Goal: Task Accomplishment & Management: Use online tool/utility

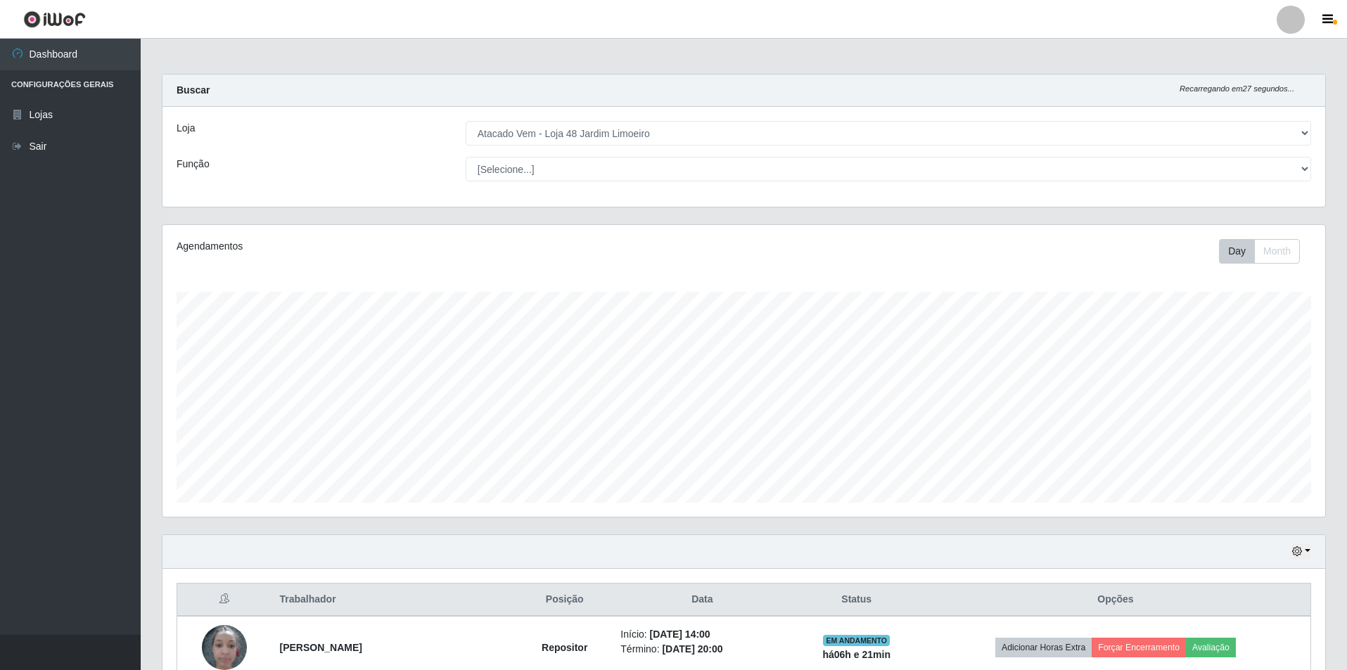
select select "449"
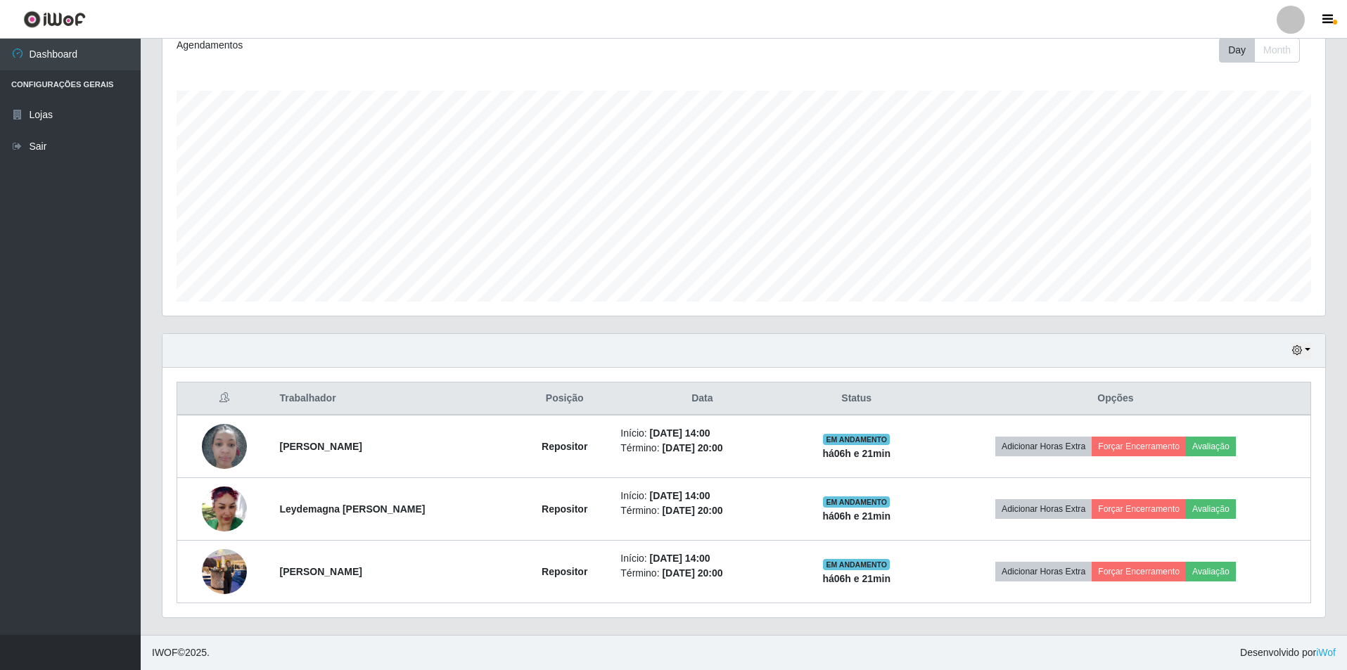
scroll to position [292, 1163]
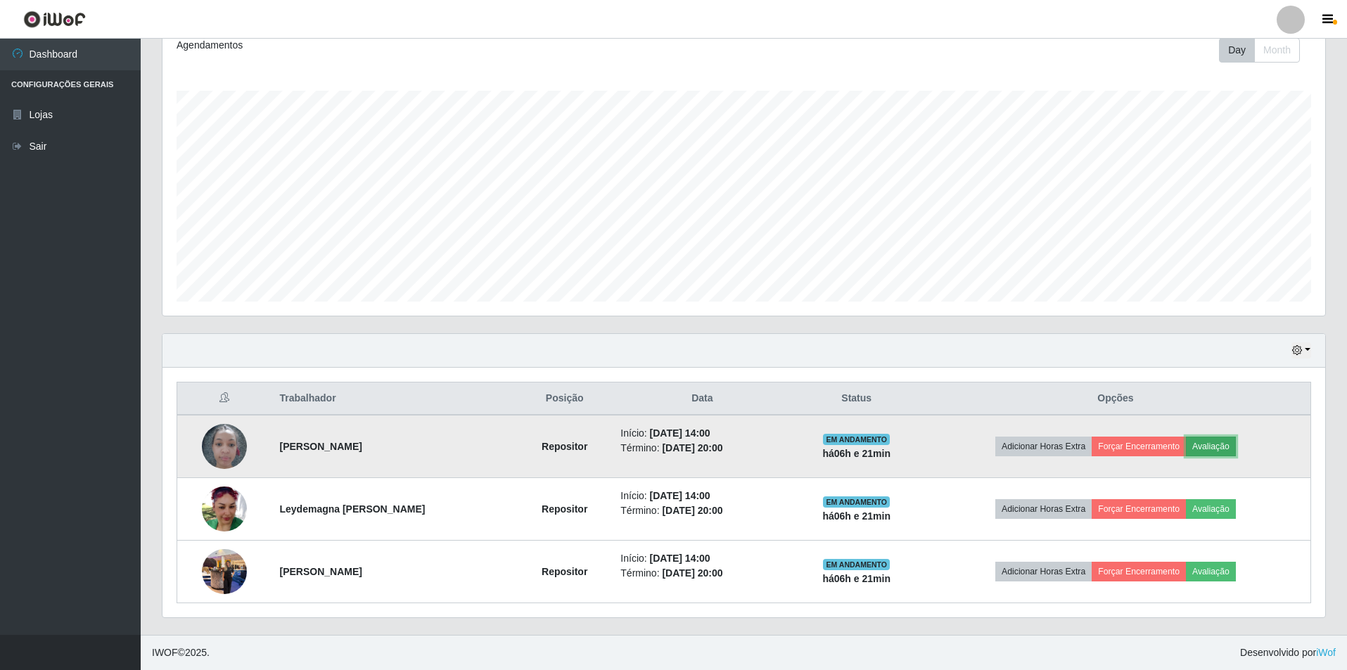
click at [1220, 451] on button "Avaliação" at bounding box center [1211, 447] width 50 height 20
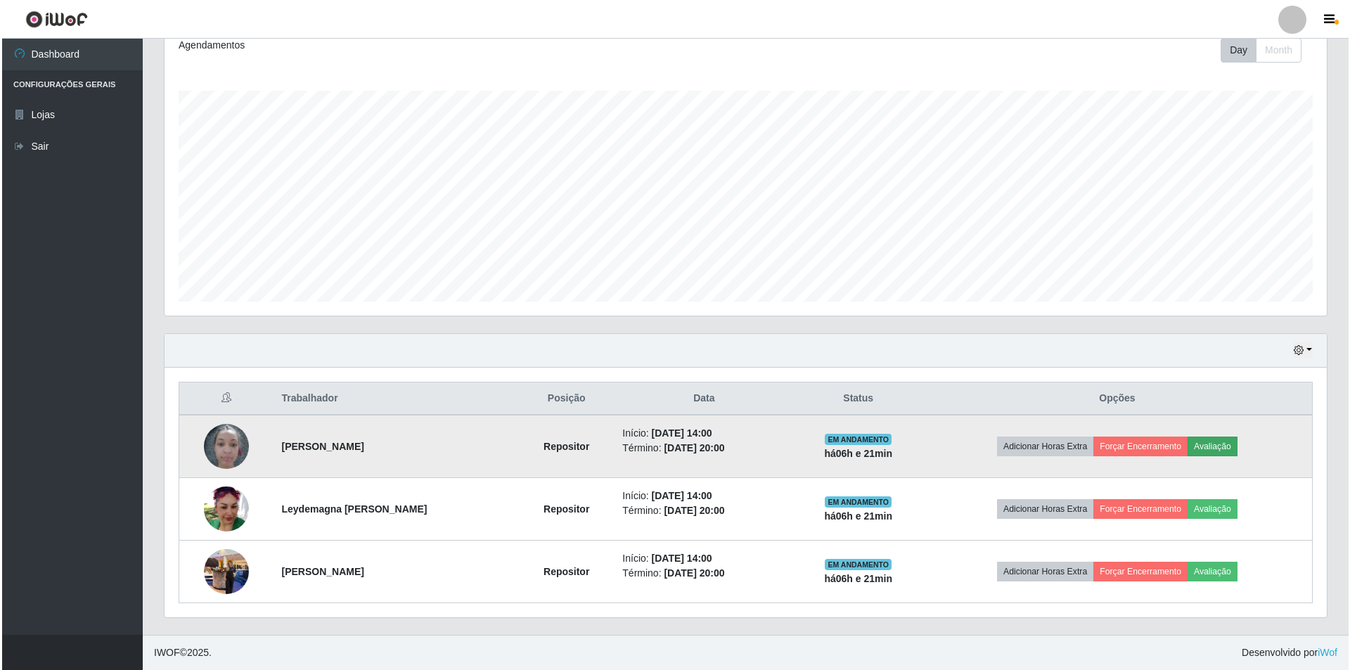
scroll to position [292, 1156]
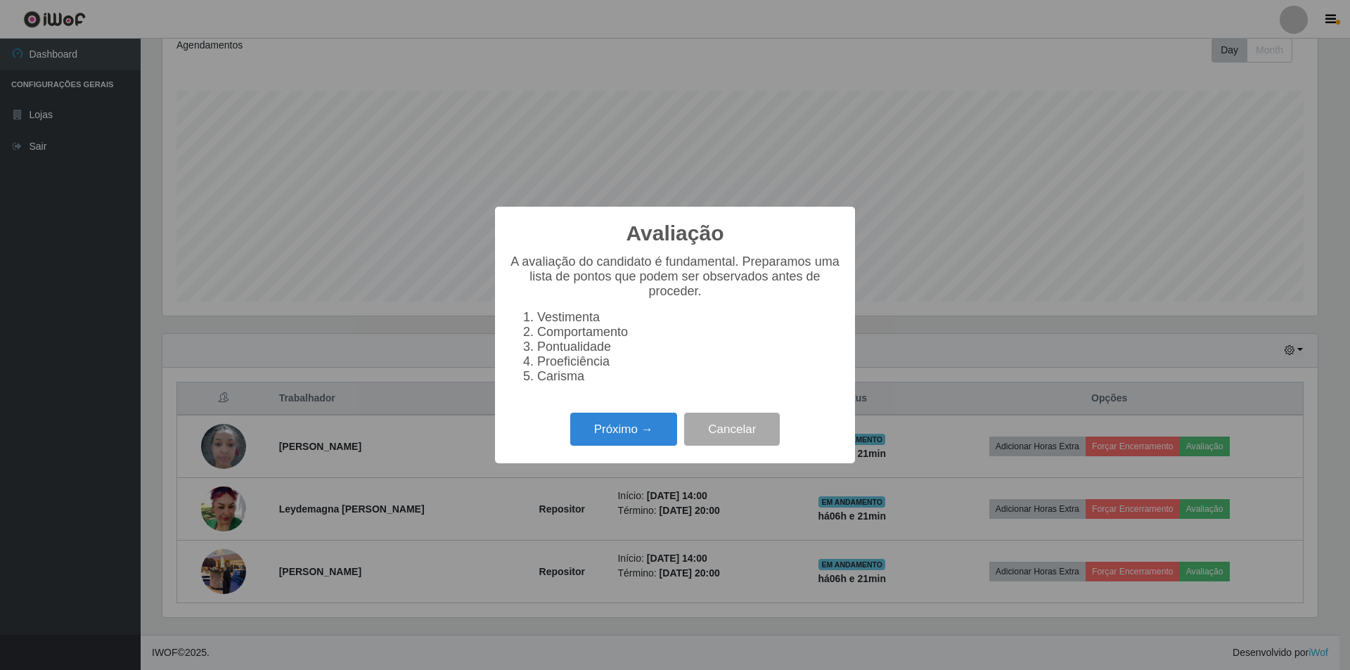
click at [641, 420] on div "Próximo → Cancelar" at bounding box center [675, 429] width 332 height 40
click at [633, 432] on button "Próximo →" at bounding box center [623, 429] width 107 height 33
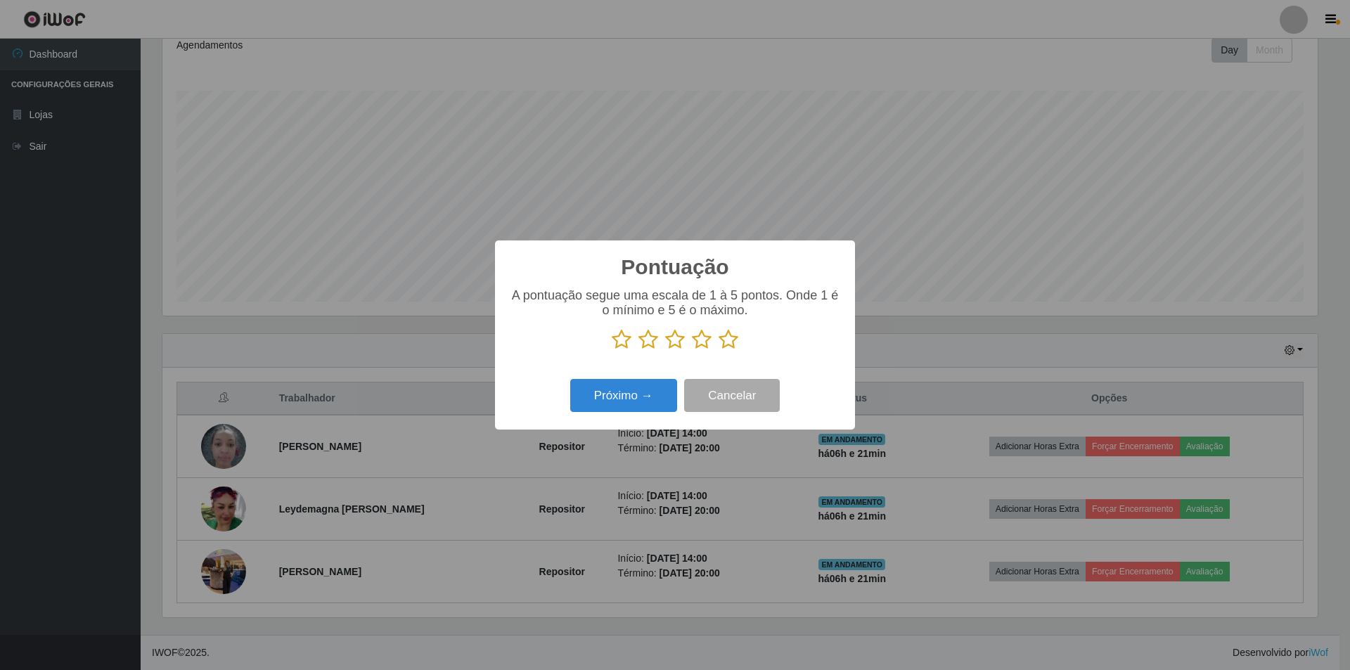
scroll to position [703084, 702220]
click at [677, 338] on icon at bounding box center [675, 339] width 20 height 21
click at [665, 350] on input "radio" at bounding box center [665, 350] width 0 height 0
click at [659, 392] on button "Próximo →" at bounding box center [623, 395] width 107 height 33
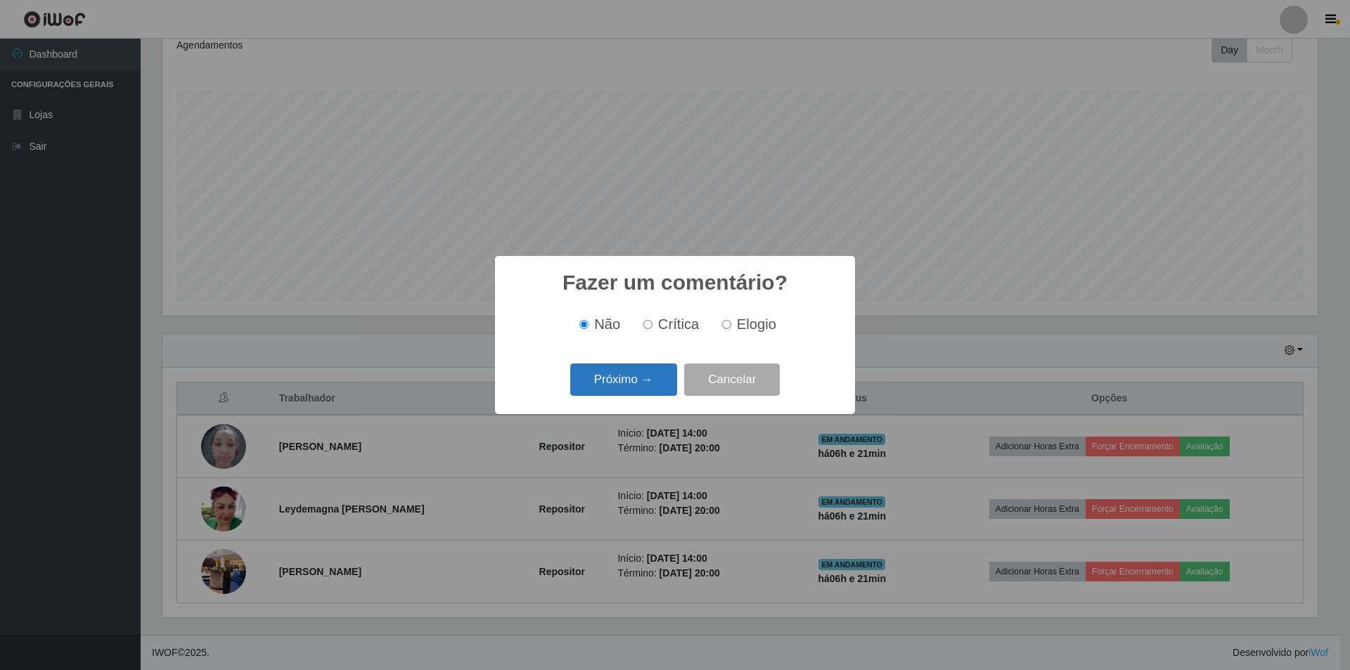
click at [649, 385] on button "Próximo →" at bounding box center [623, 380] width 107 height 33
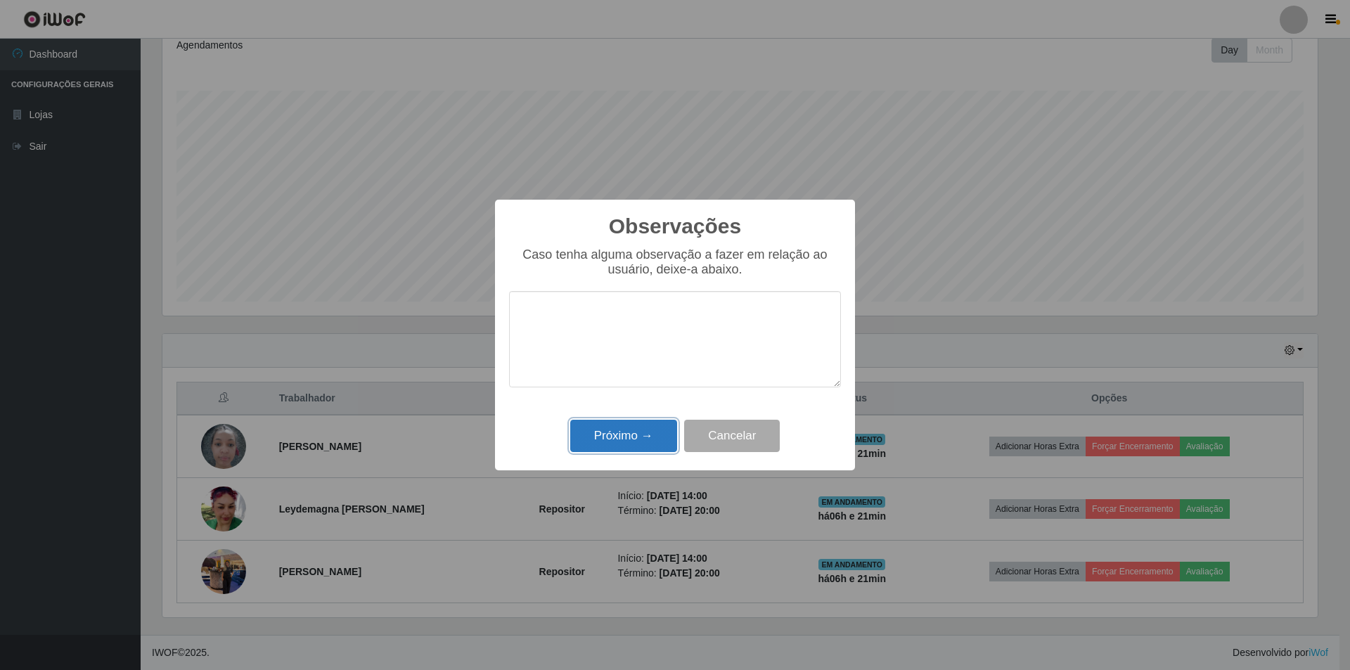
click at [655, 439] on button "Próximo →" at bounding box center [623, 436] width 107 height 33
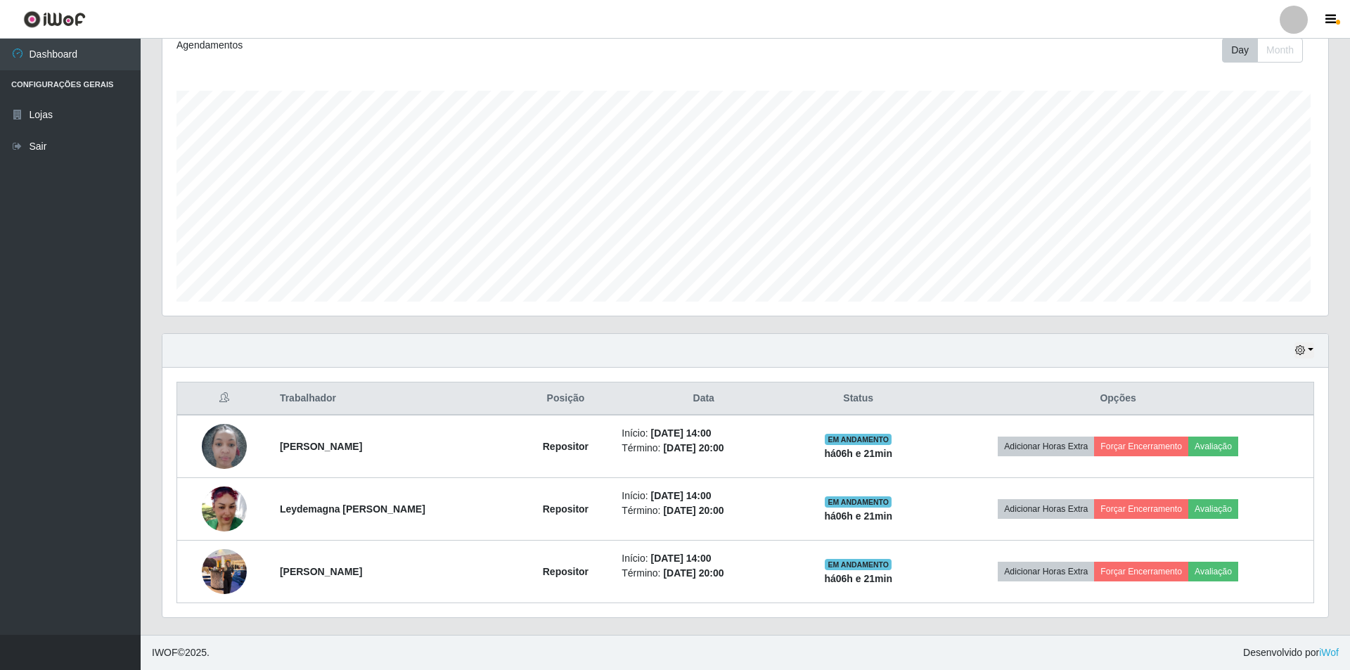
scroll to position [292, 1163]
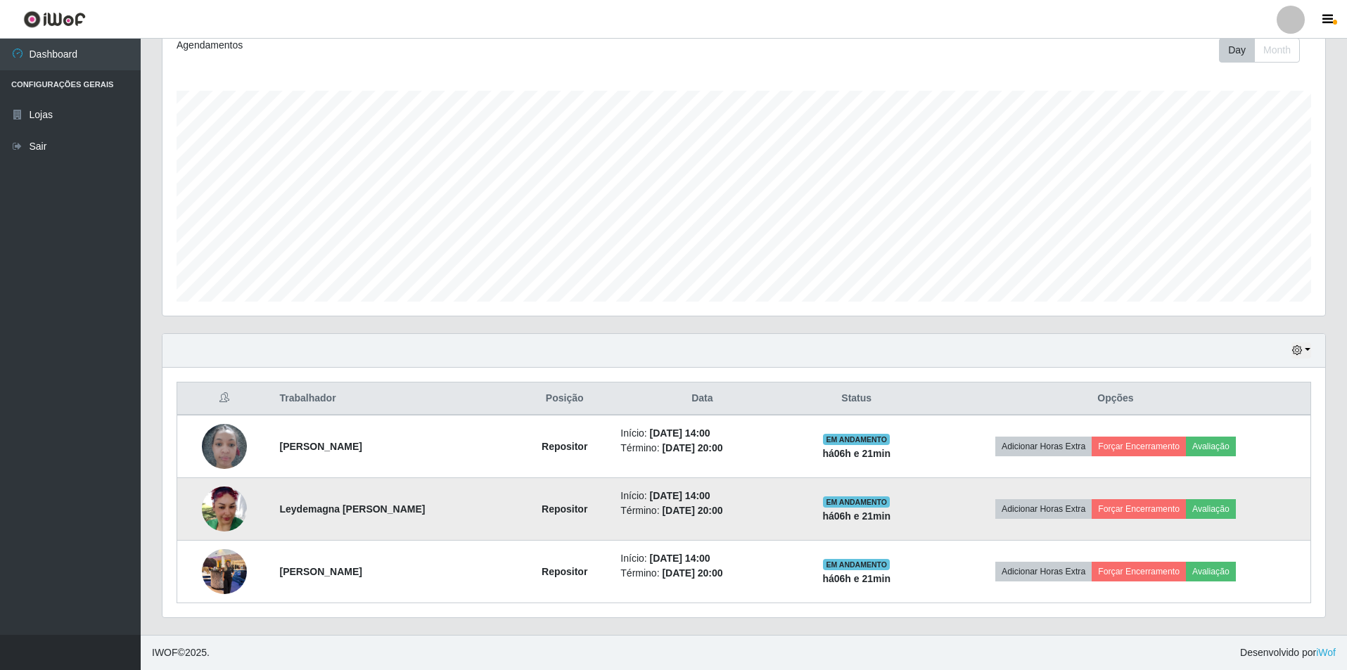
click at [1206, 495] on td "Adicionar Horas Extra Forçar Encerramento Avaliação" at bounding box center [1116, 509] width 390 height 63
click at [1215, 509] on button "Avaliação" at bounding box center [1211, 509] width 50 height 20
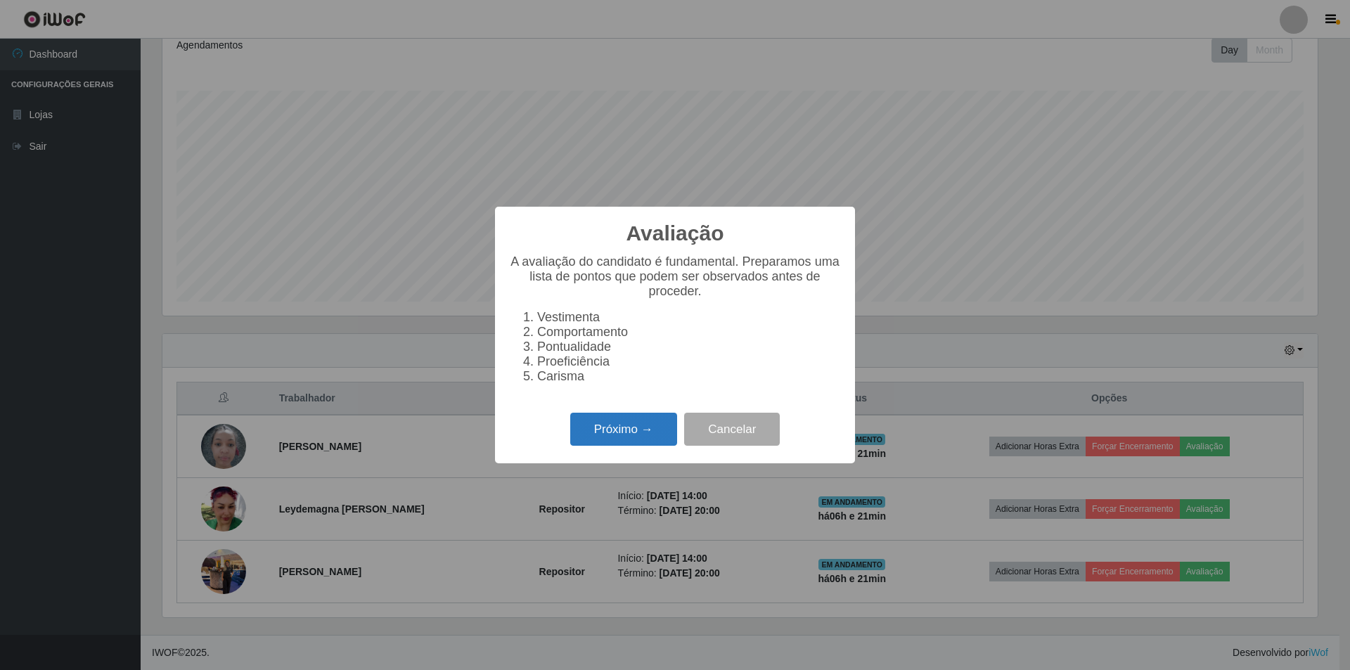
click at [619, 432] on button "Próximo →" at bounding box center [623, 429] width 107 height 33
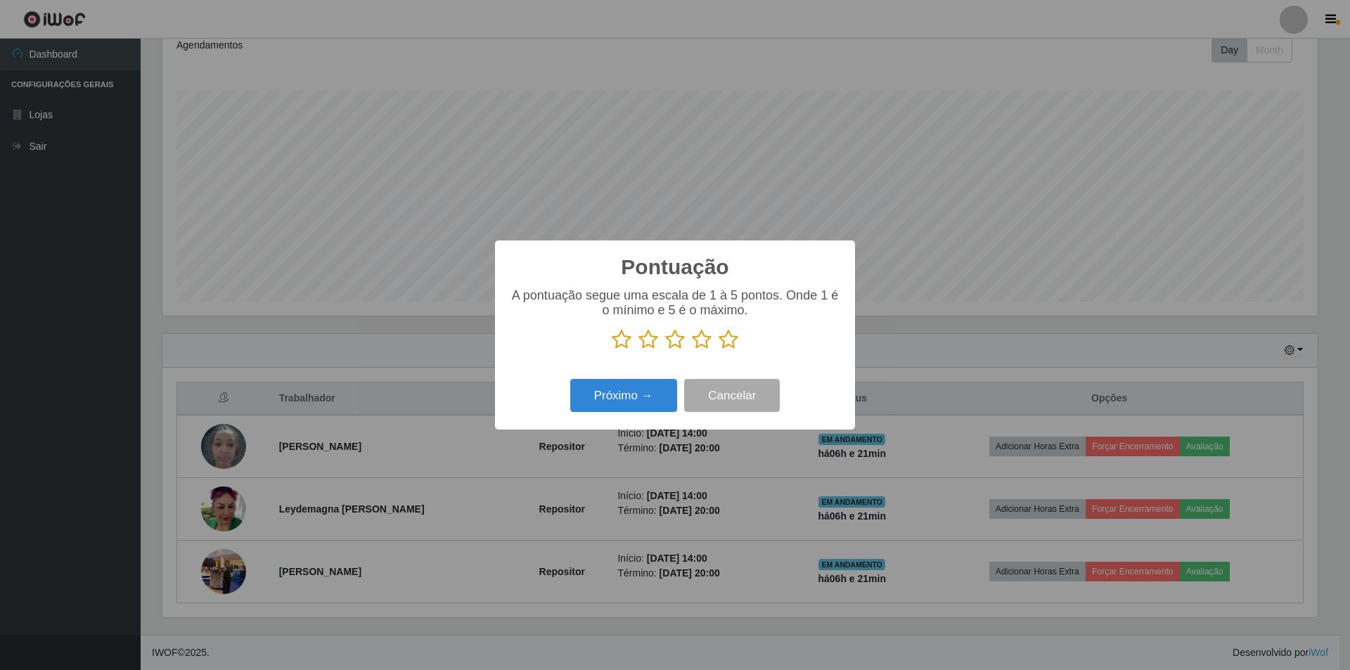
click at [672, 340] on icon at bounding box center [675, 339] width 20 height 21
click at [665, 350] on input "radio" at bounding box center [665, 350] width 0 height 0
click at [643, 395] on button "Próximo →" at bounding box center [623, 395] width 107 height 33
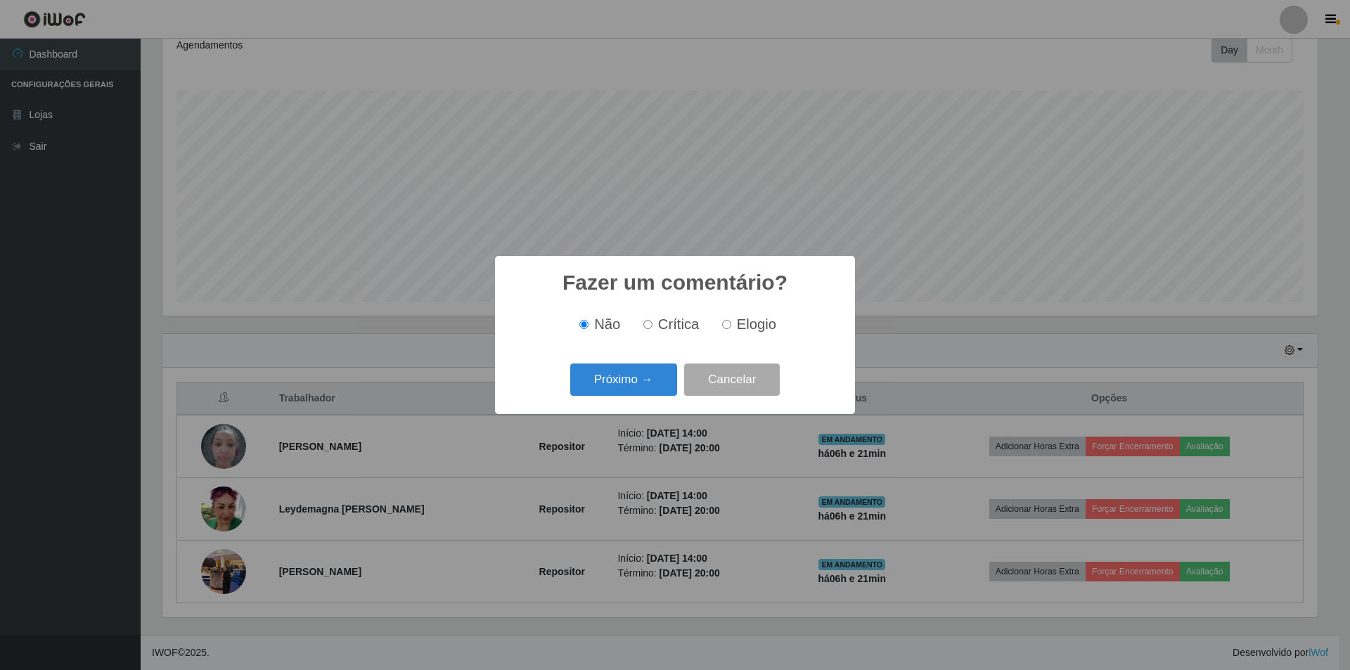
click at [643, 395] on button "Próximo →" at bounding box center [623, 380] width 107 height 33
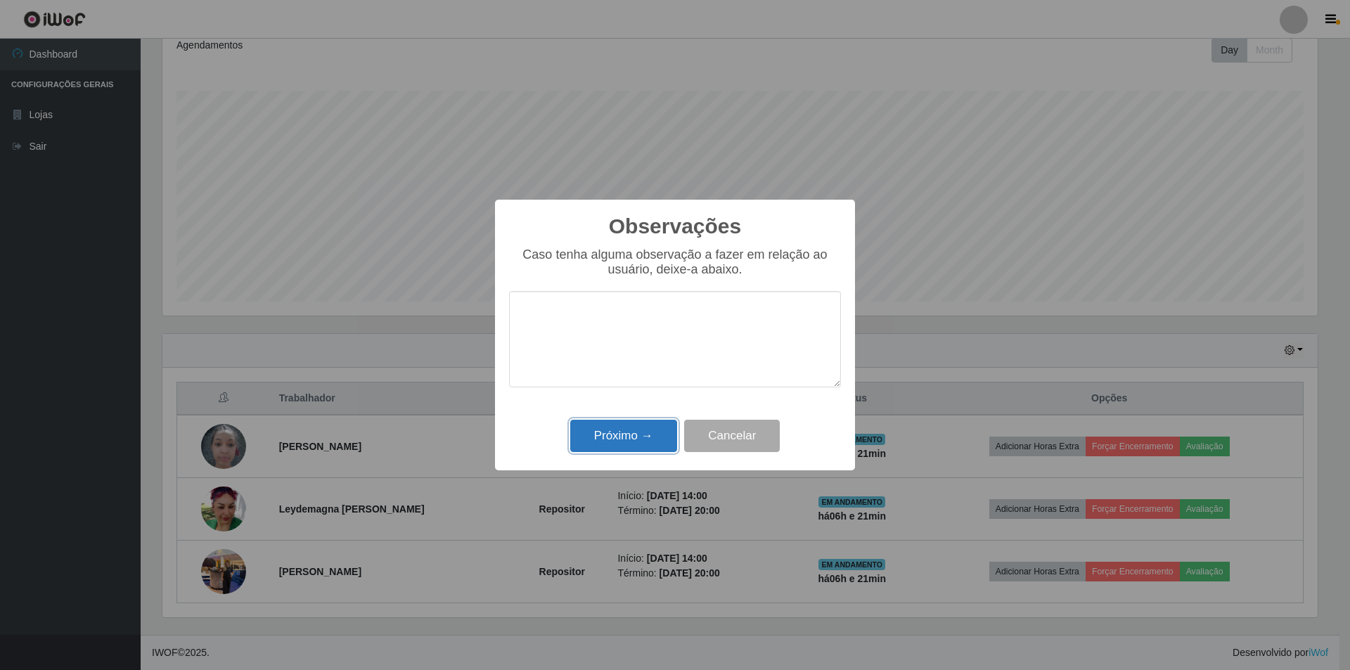
click at [634, 440] on button "Próximo →" at bounding box center [623, 436] width 107 height 33
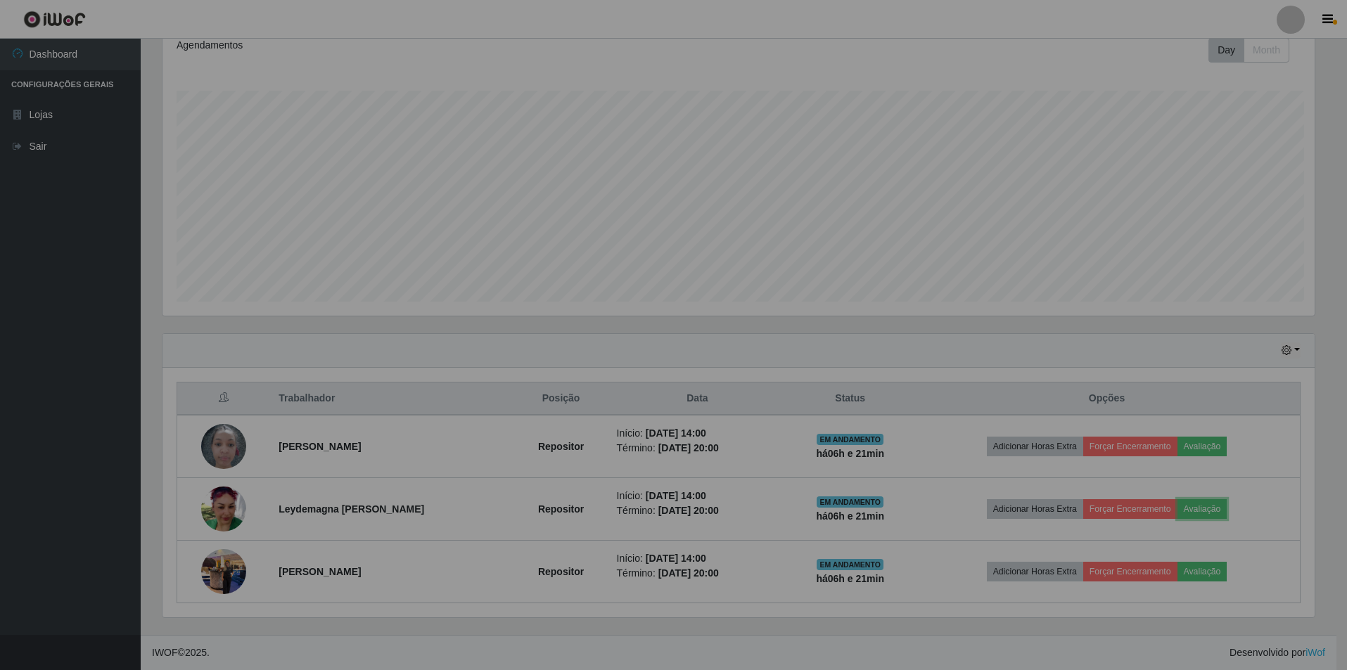
scroll to position [292, 1163]
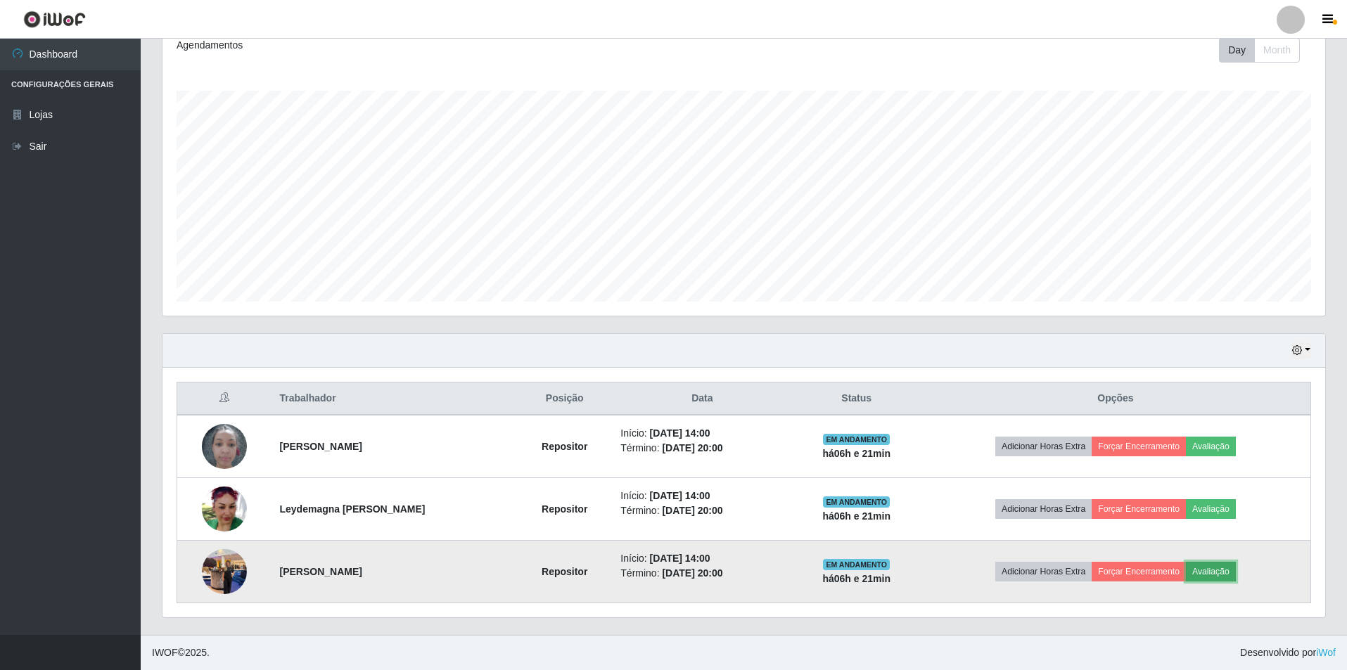
click at [1220, 580] on button "Avaliação" at bounding box center [1211, 572] width 50 height 20
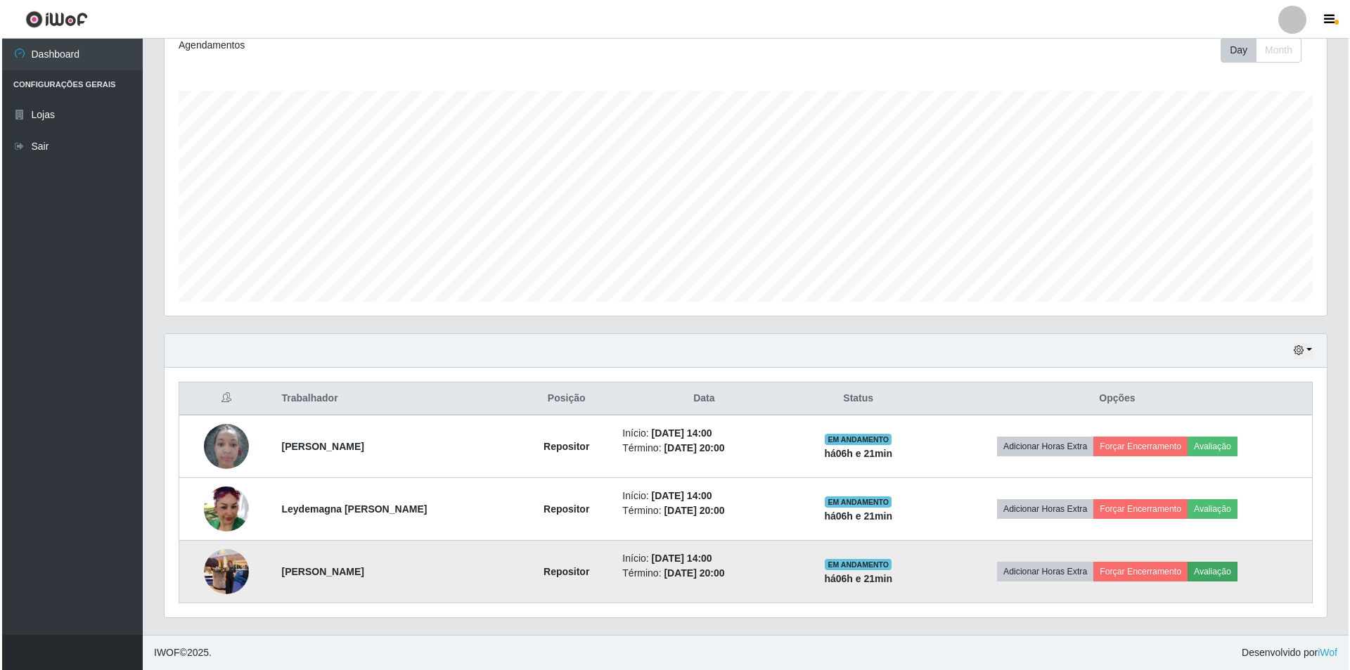
scroll to position [292, 1156]
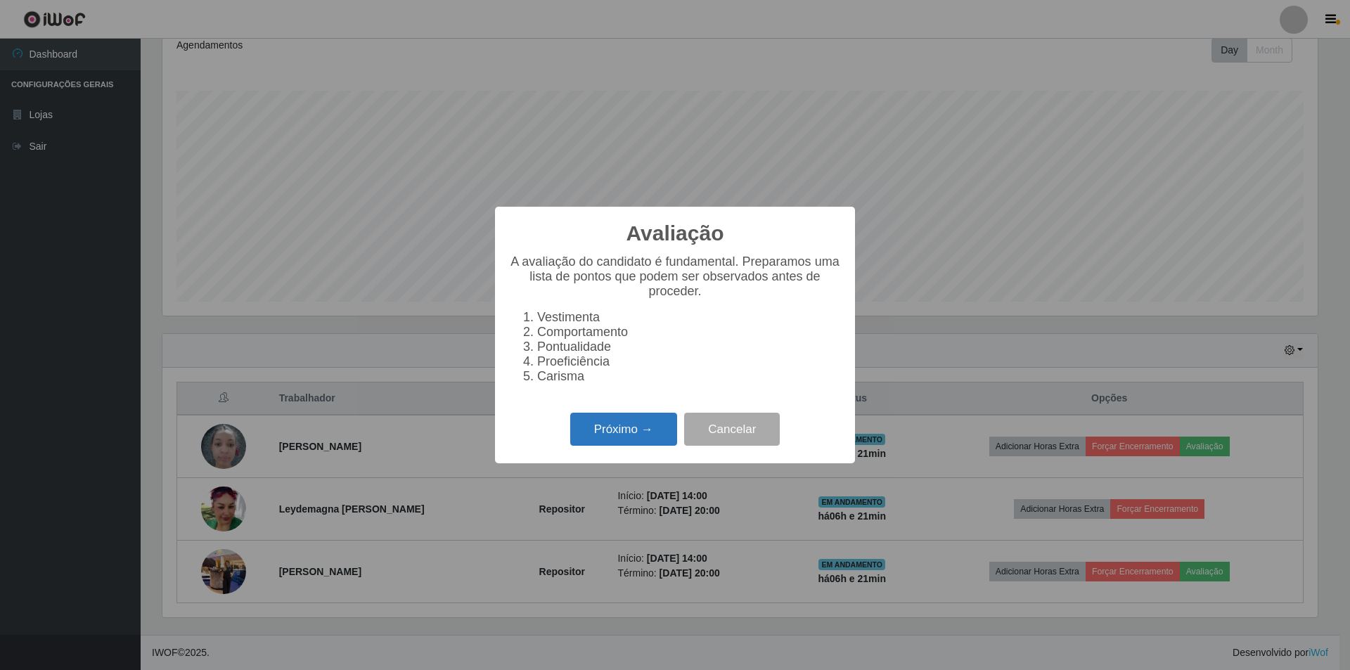
click at [633, 442] on button "Próximo →" at bounding box center [623, 429] width 107 height 33
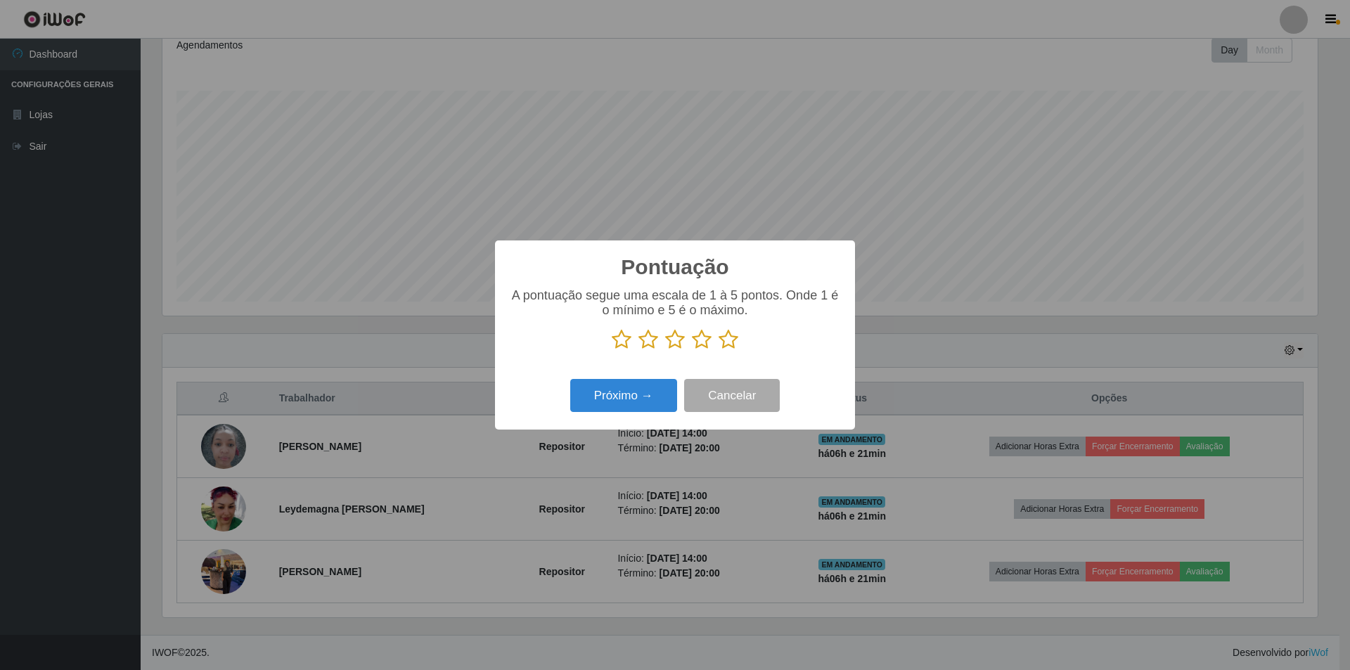
click at [675, 347] on icon at bounding box center [675, 339] width 20 height 21
click at [665, 350] on input "radio" at bounding box center [665, 350] width 0 height 0
click at [622, 393] on button "Próximo →" at bounding box center [623, 395] width 107 height 33
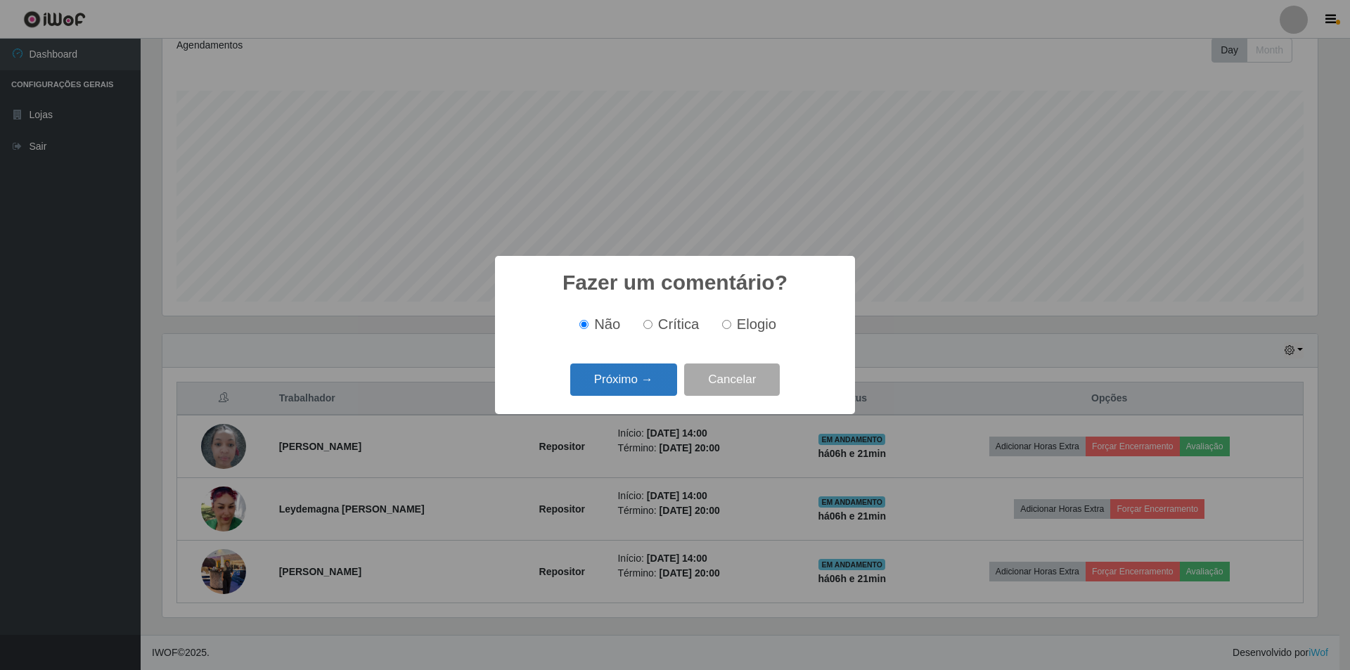
click at [625, 385] on button "Próximo →" at bounding box center [623, 380] width 107 height 33
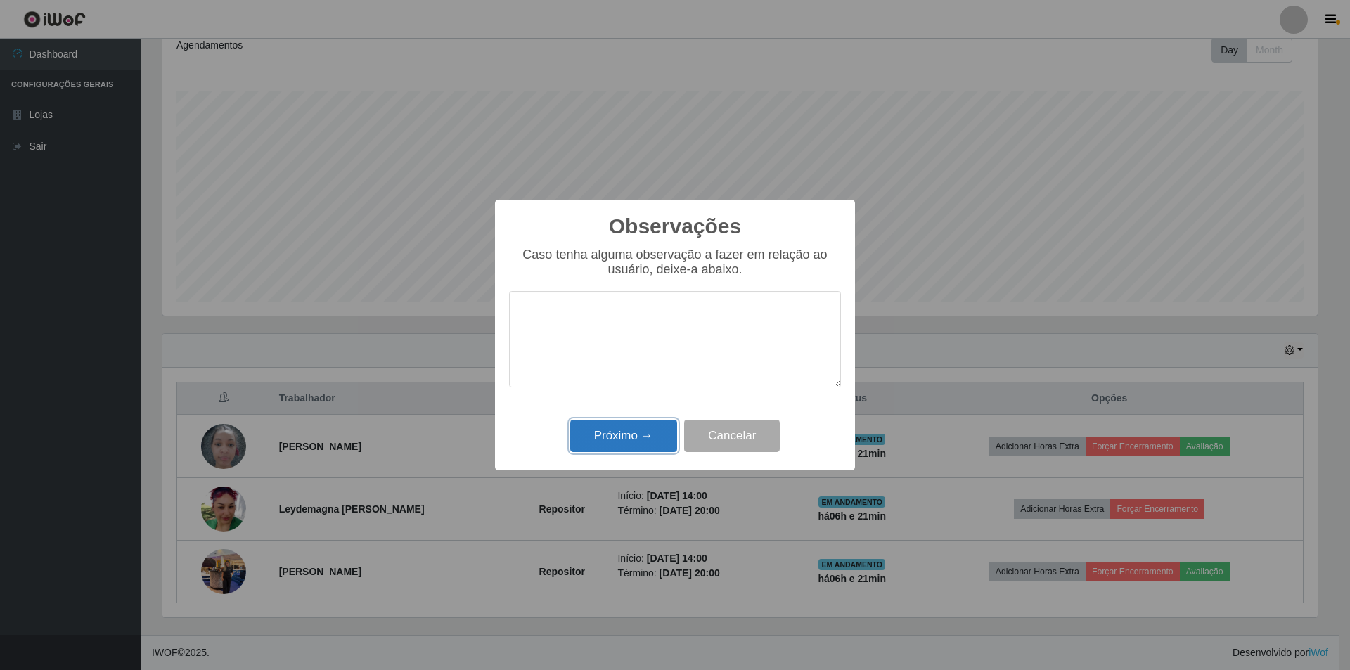
click at [618, 433] on button "Próximo →" at bounding box center [623, 436] width 107 height 33
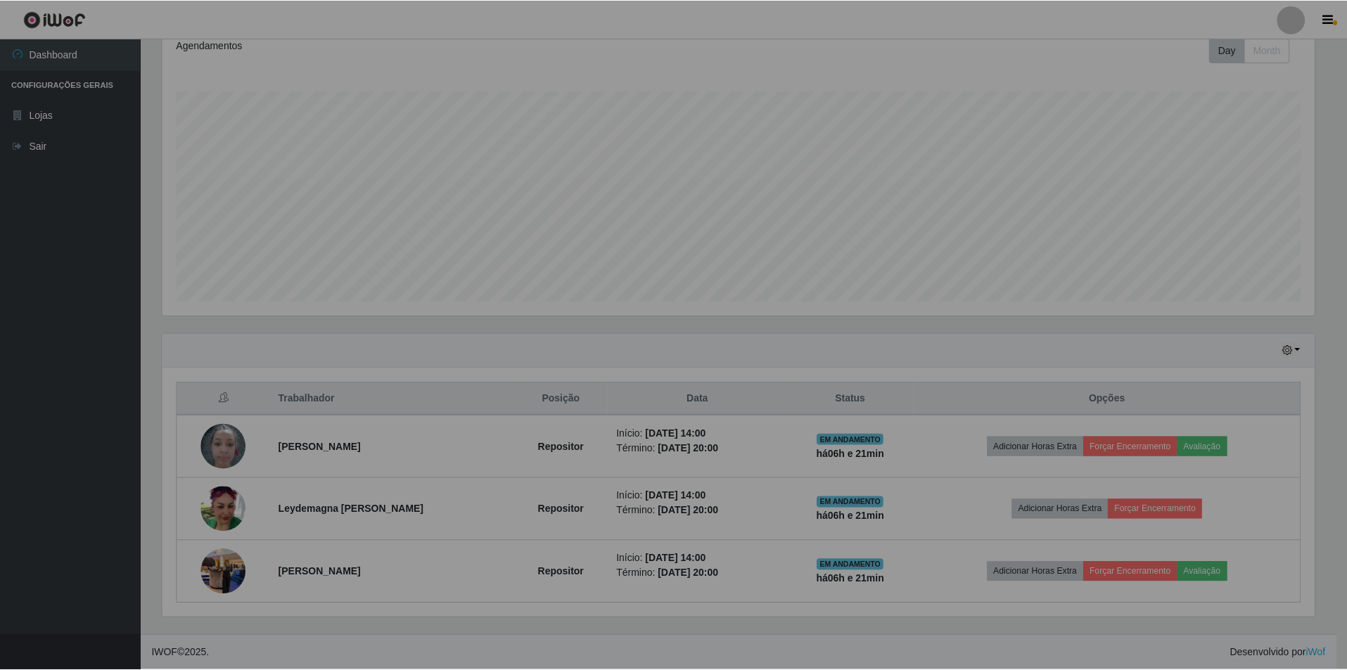
scroll to position [292, 1163]
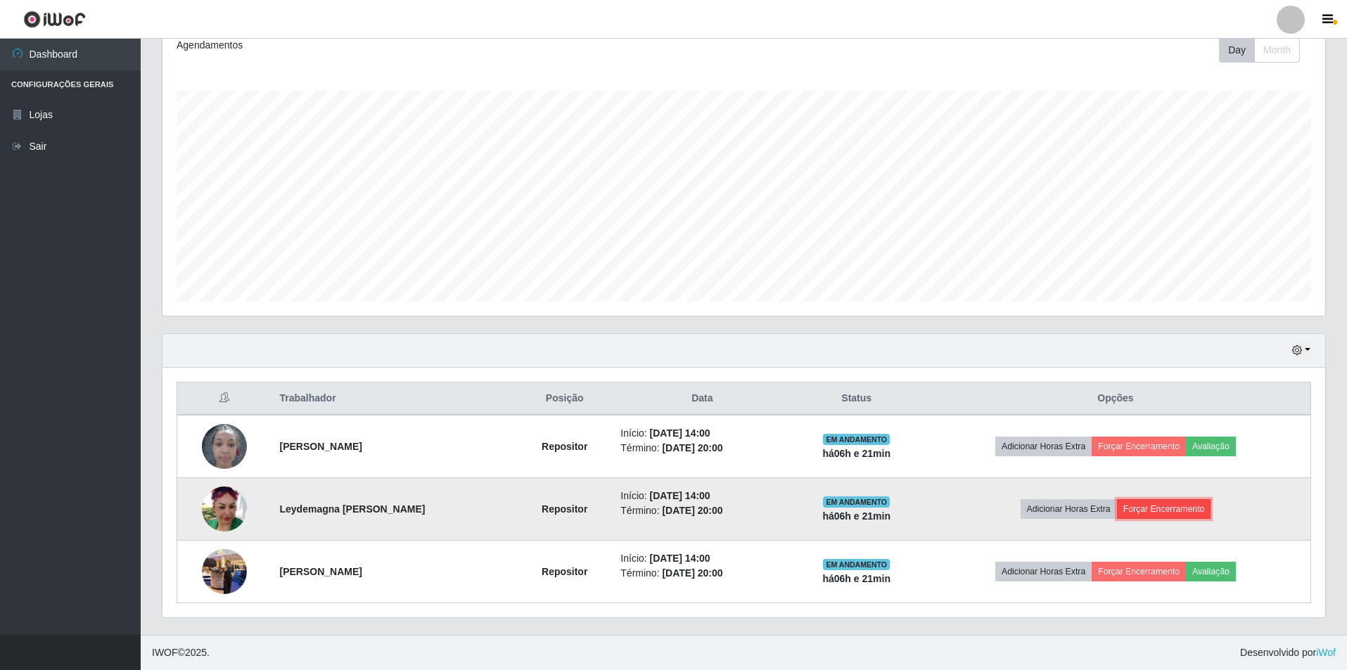
click at [1181, 510] on button "Forçar Encerramento" at bounding box center [1164, 509] width 94 height 20
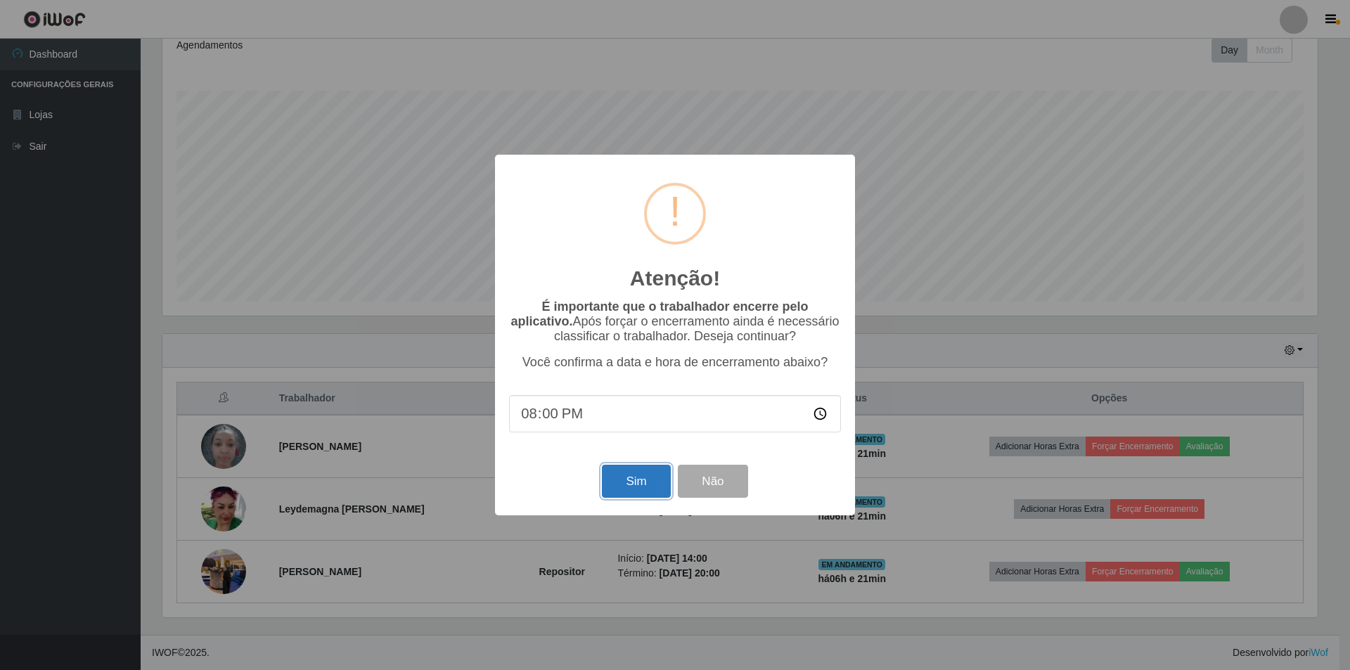
click at [634, 482] on button "Sim" at bounding box center [636, 481] width 68 height 33
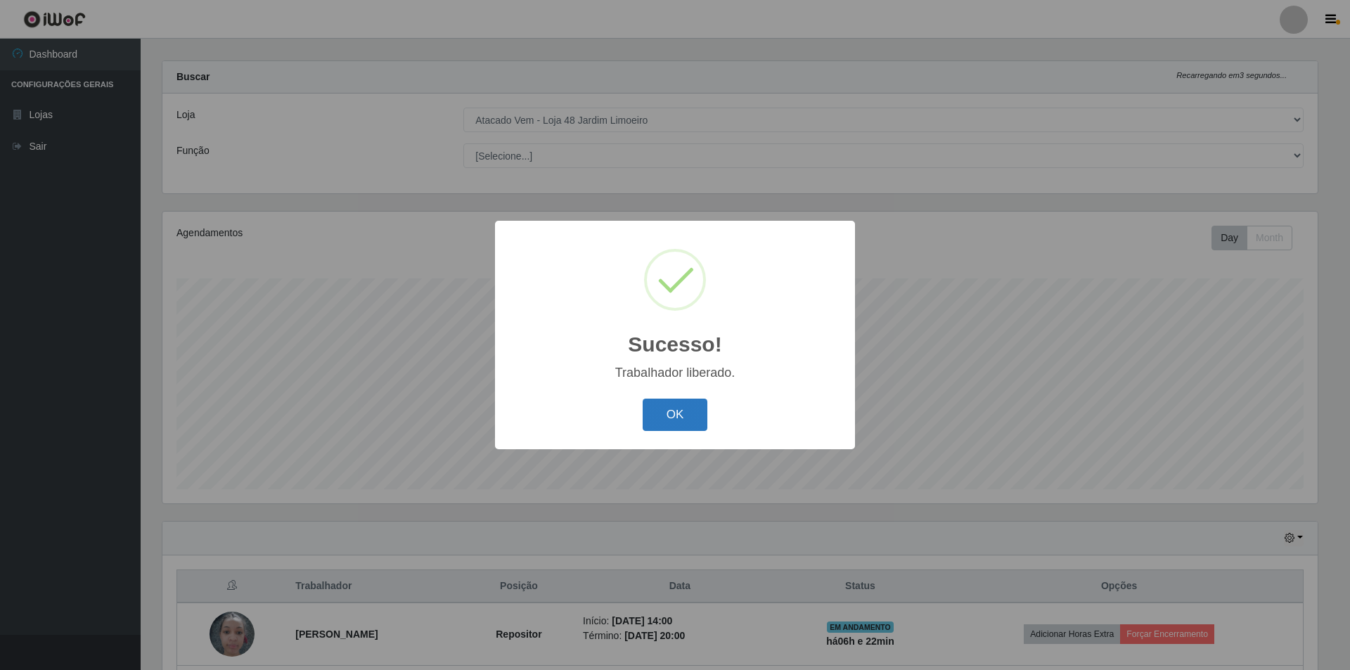
click at [684, 413] on button "OK" at bounding box center [675, 415] width 65 height 33
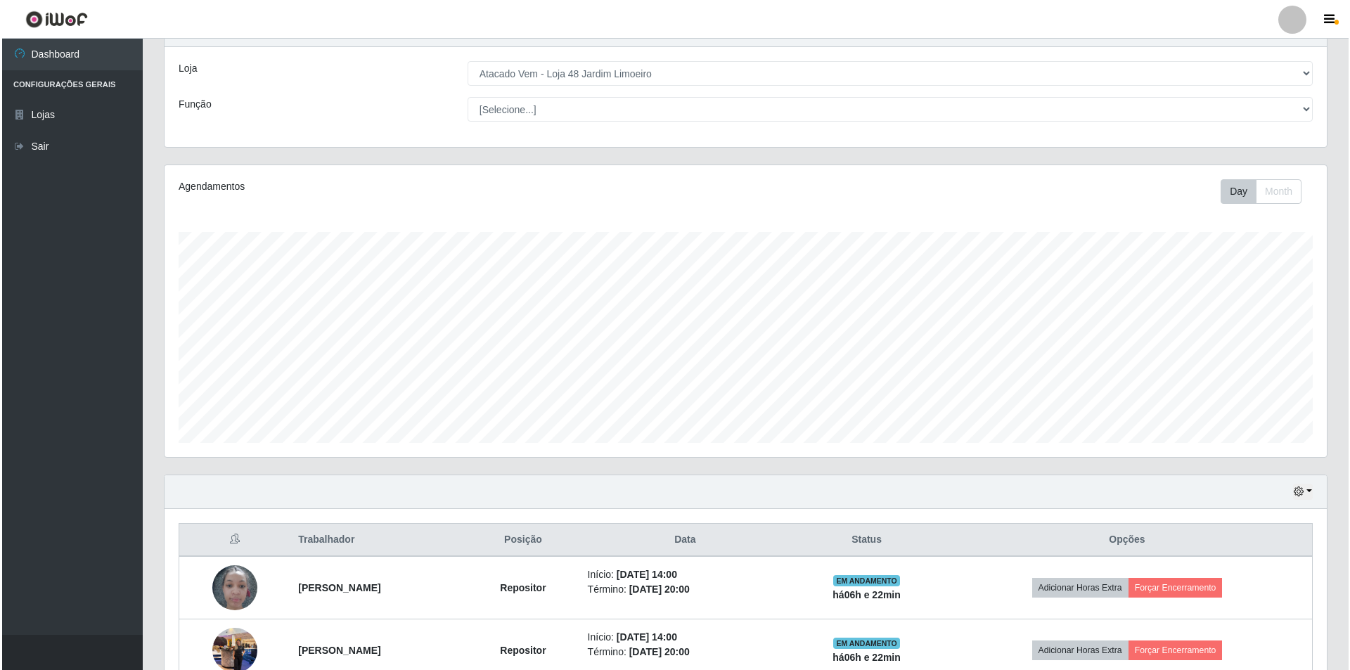
scroll to position [0, 0]
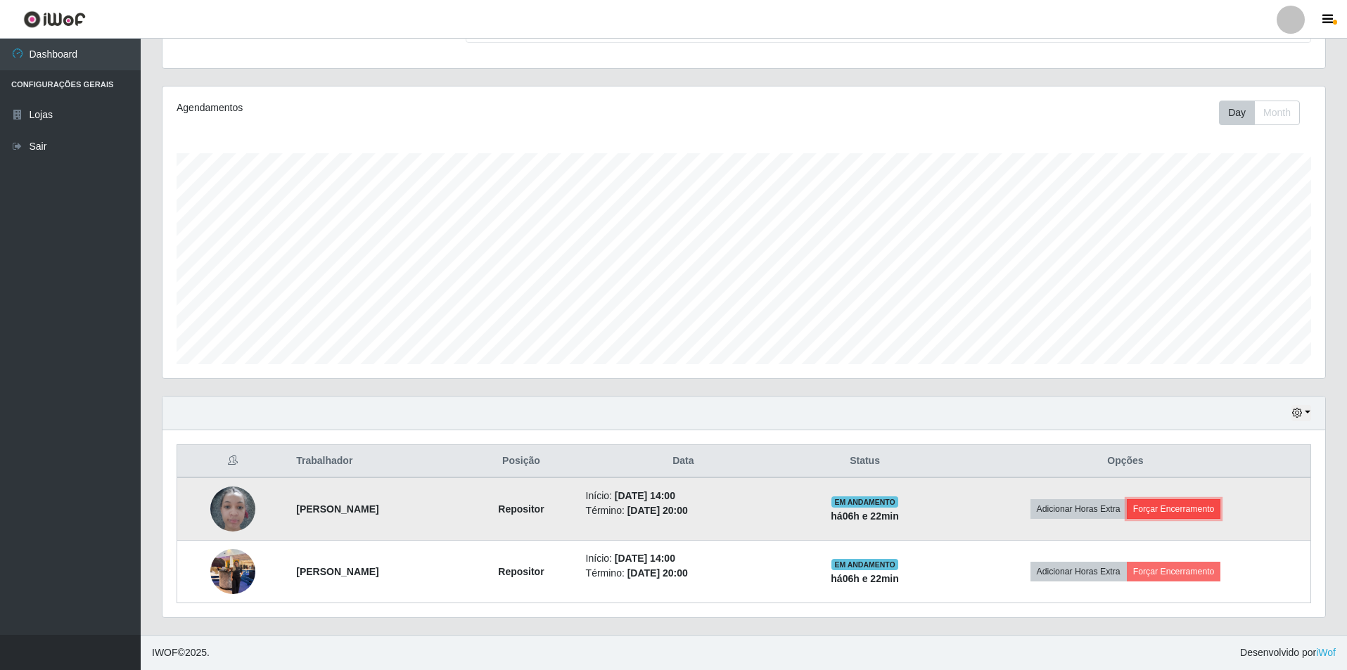
click at [1181, 513] on button "Forçar Encerramento" at bounding box center [1174, 509] width 94 height 20
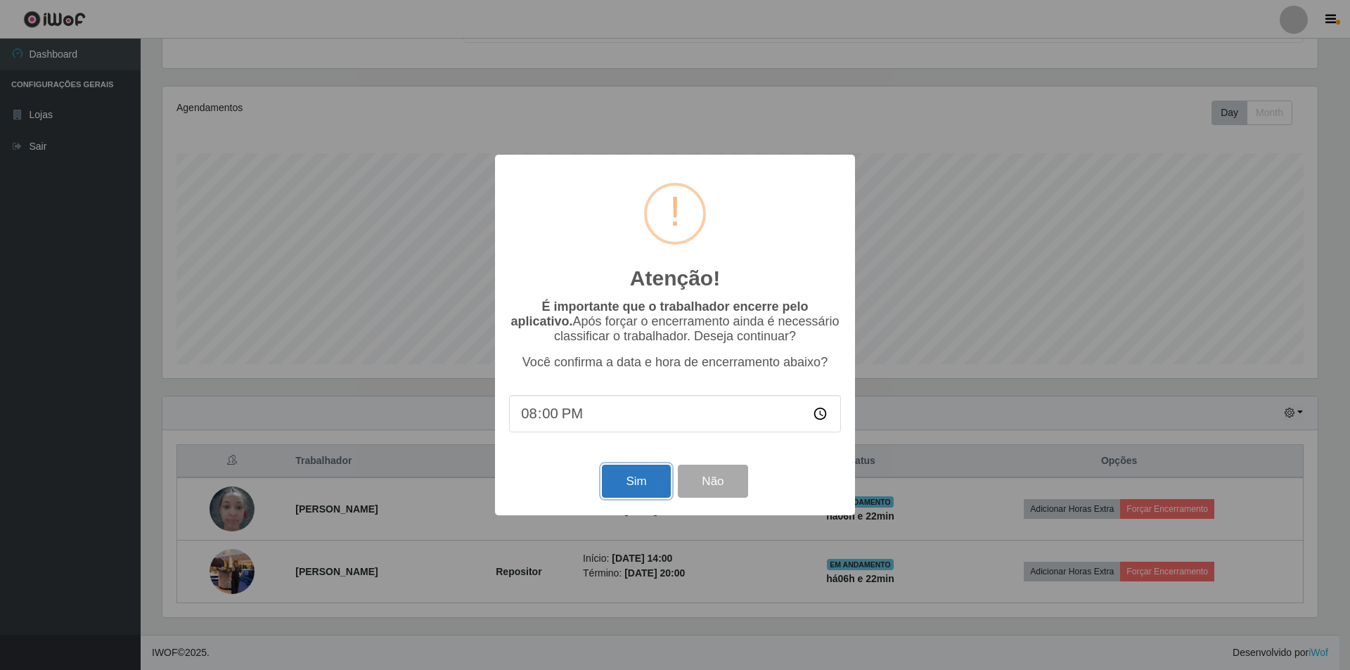
click at [653, 486] on button "Sim" at bounding box center [636, 481] width 68 height 33
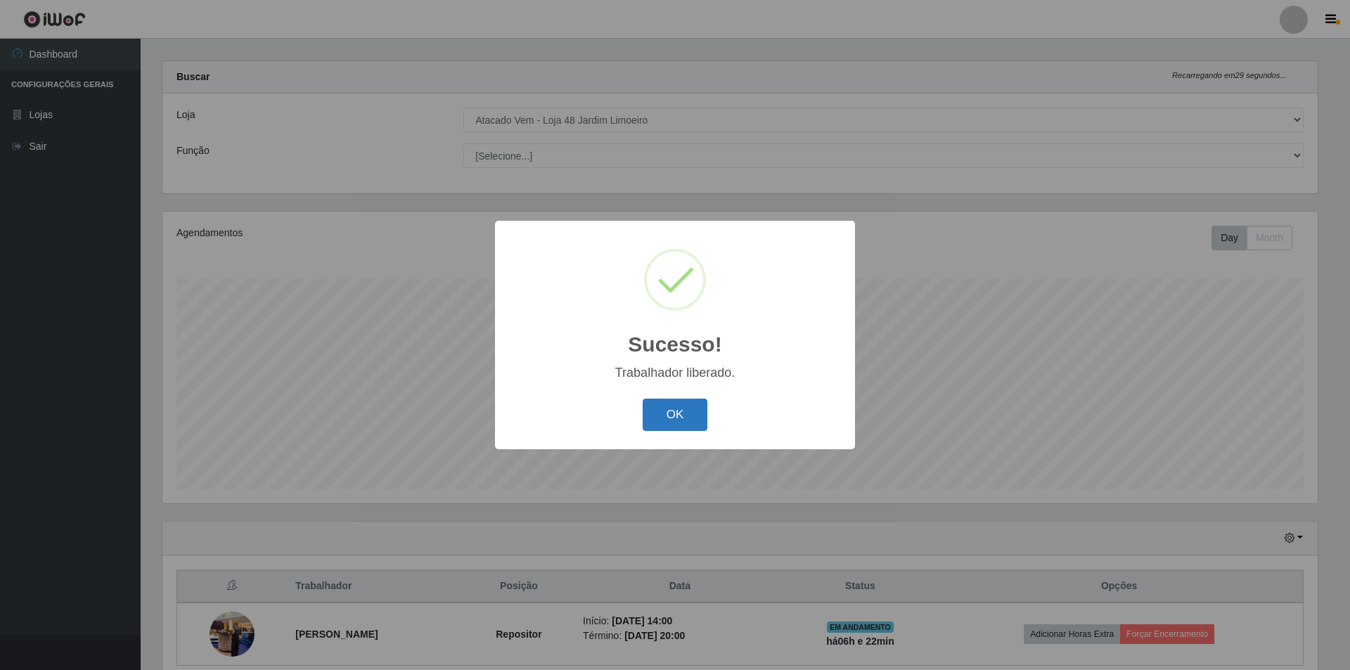
click at [667, 411] on button "OK" at bounding box center [675, 415] width 65 height 33
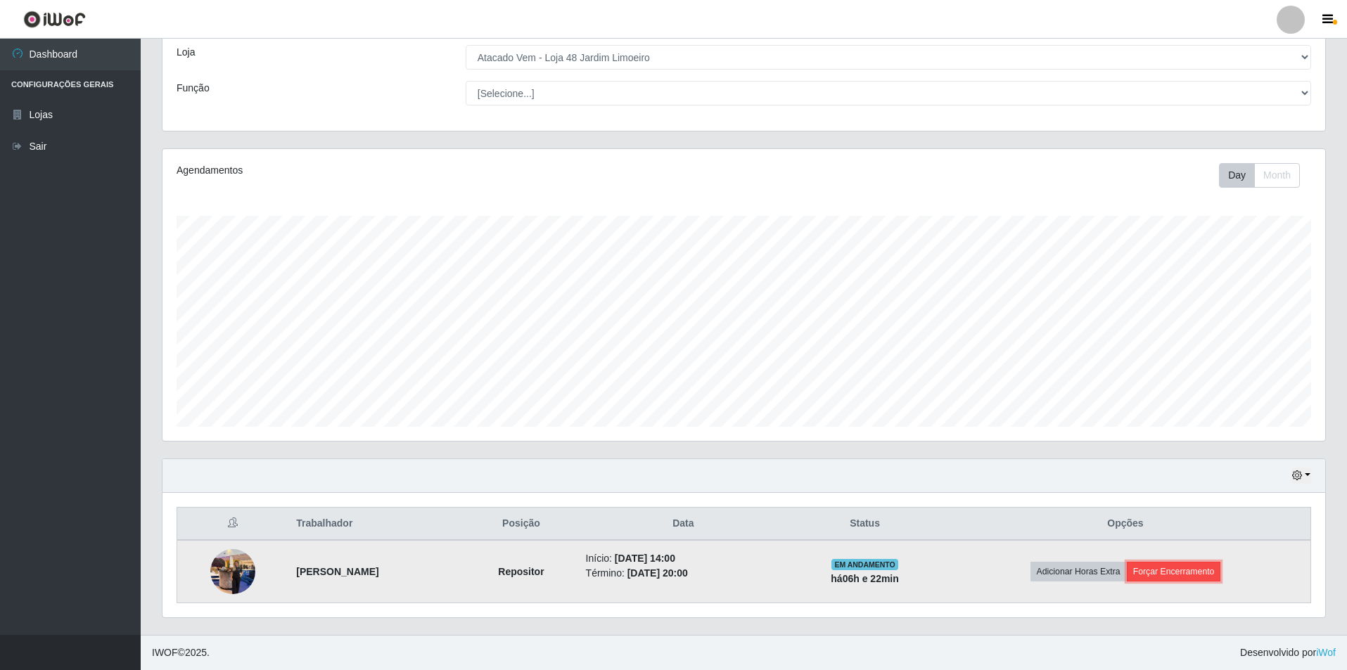
click at [1177, 564] on button "Forçar Encerramento" at bounding box center [1174, 572] width 94 height 20
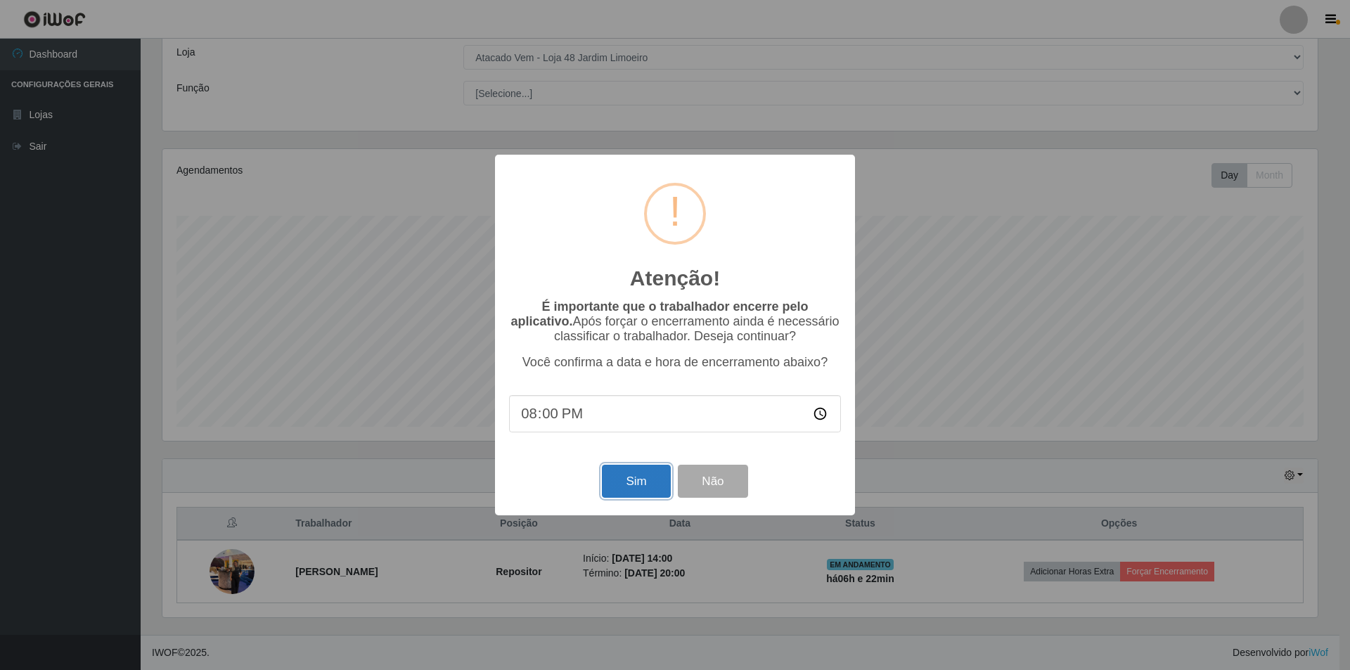
click at [644, 480] on button "Sim" at bounding box center [636, 481] width 68 height 33
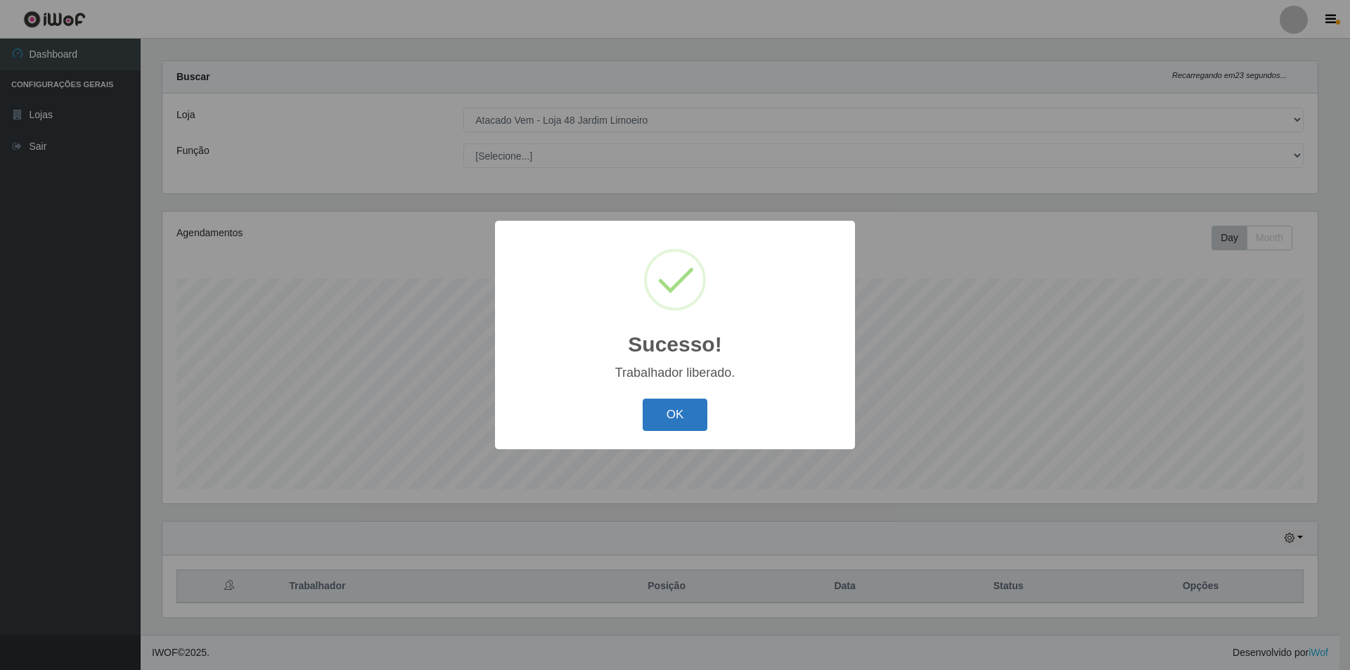
click at [675, 400] on button "OK" at bounding box center [675, 415] width 65 height 33
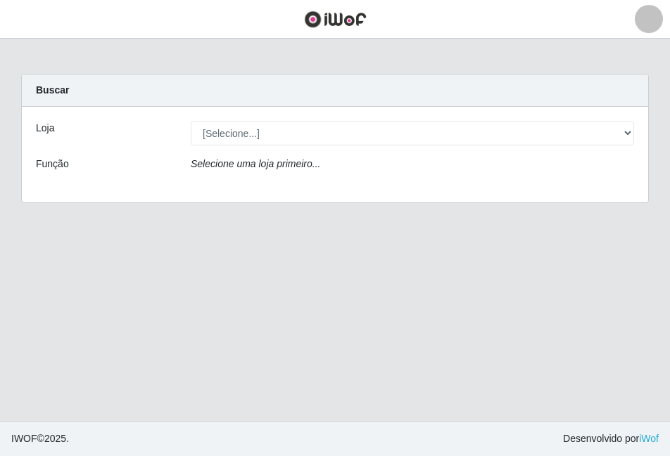
click at [636, 131] on div "[Selecione...] Atacado Vem - [STREET_ADDRESS]" at bounding box center [412, 133] width 464 height 25
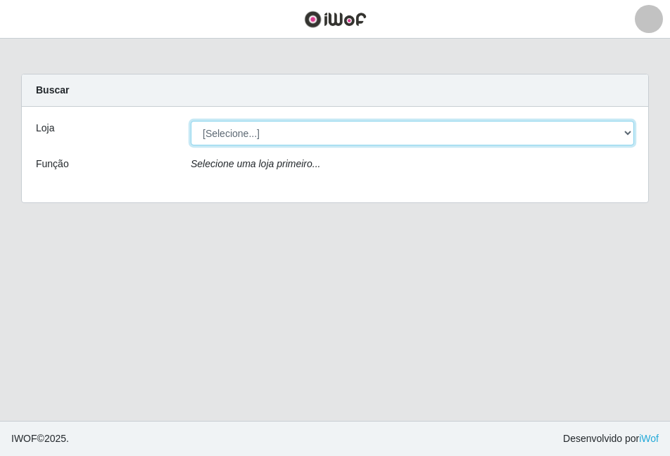
click at [620, 129] on select "[Selecione...] Atacado Vem - [STREET_ADDRESS]" at bounding box center [412, 133] width 443 height 25
select select "449"
click at [191, 121] on select "[Selecione...] Atacado Vem - [STREET_ADDRESS]" at bounding box center [412, 133] width 443 height 25
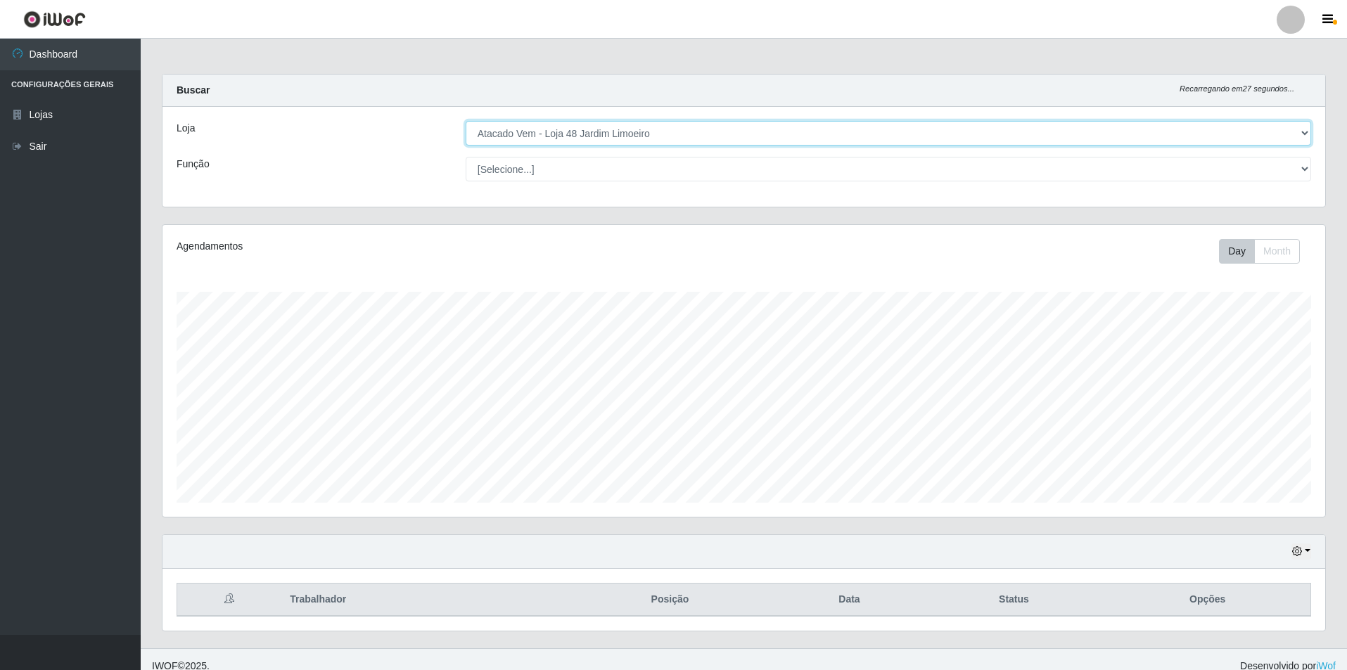
scroll to position [13, 0]
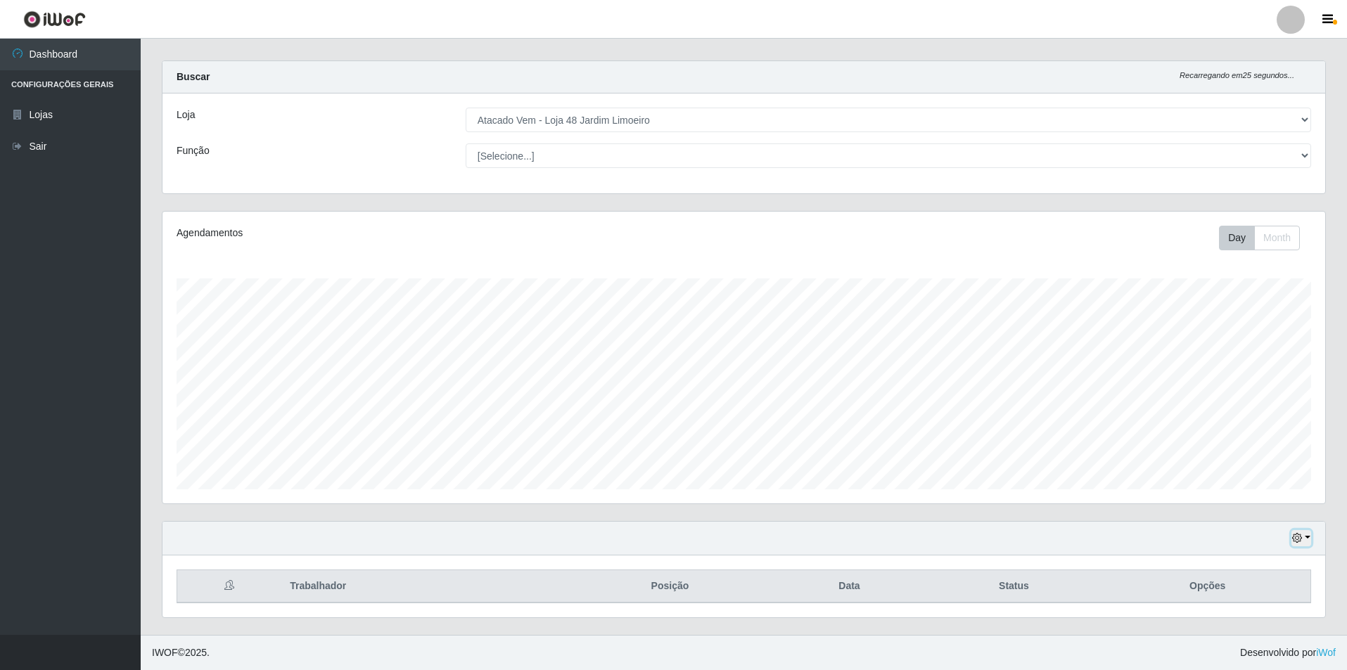
click at [669, 456] on button "button" at bounding box center [1301, 538] width 20 height 16
click at [669, 420] on button "1 dia" at bounding box center [1254, 427] width 111 height 30
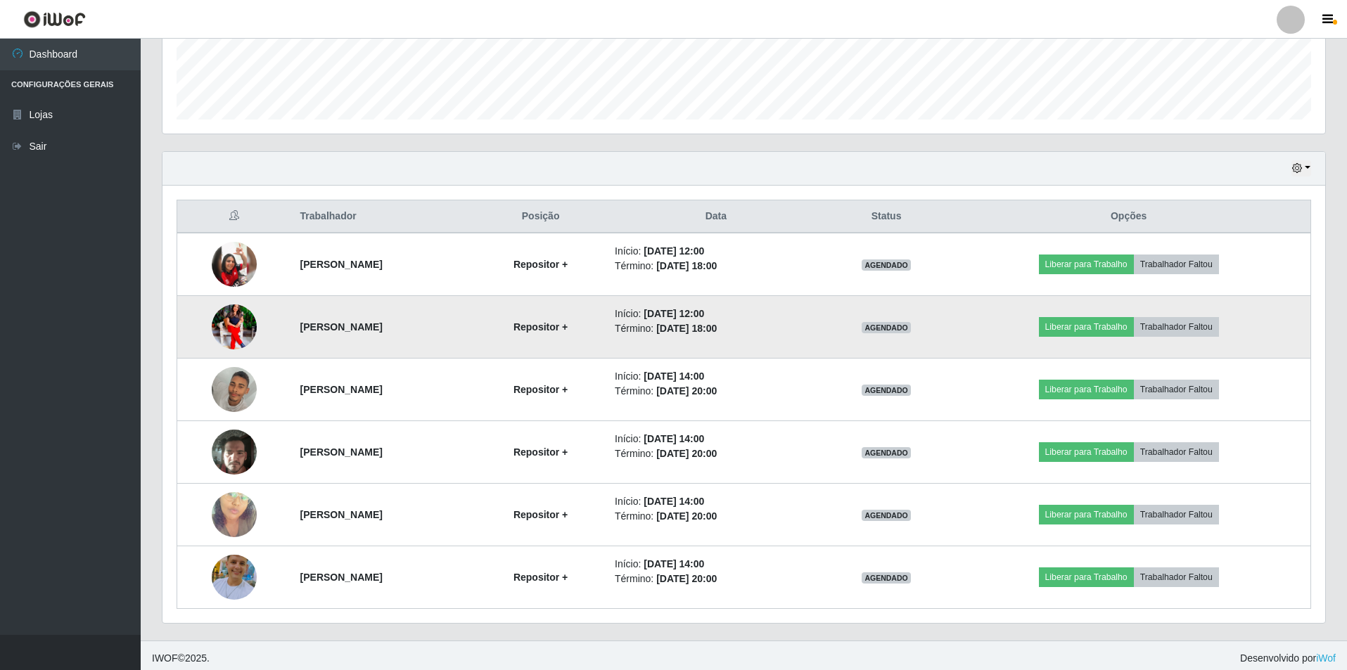
scroll to position [389, 0]
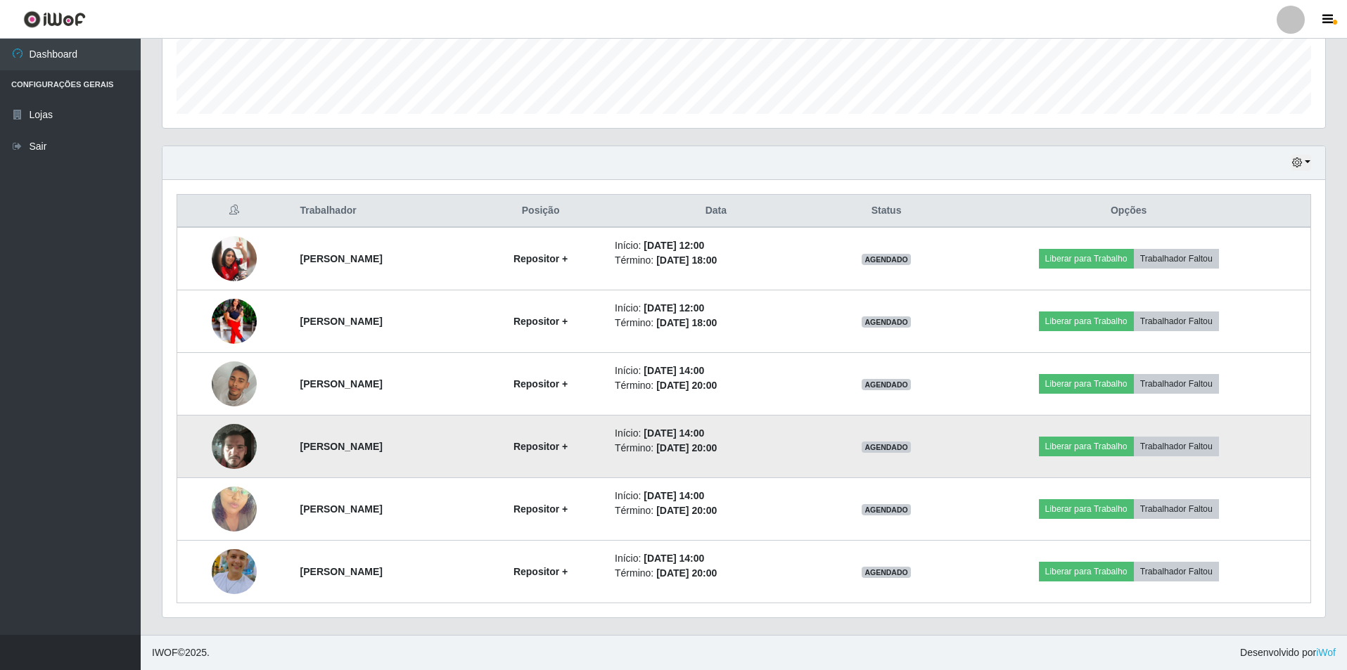
click at [239, 453] on img at bounding box center [234, 446] width 45 height 60
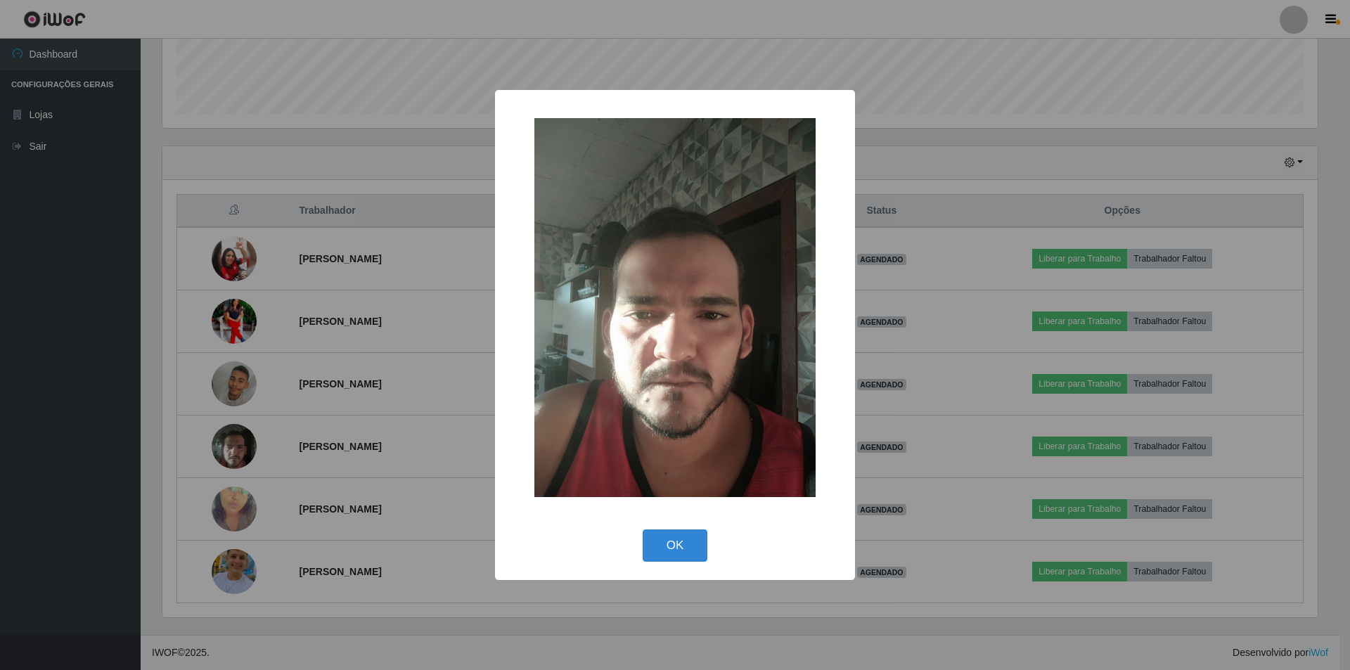
click at [234, 260] on div "× OK Cancel" at bounding box center [675, 335] width 1350 height 670
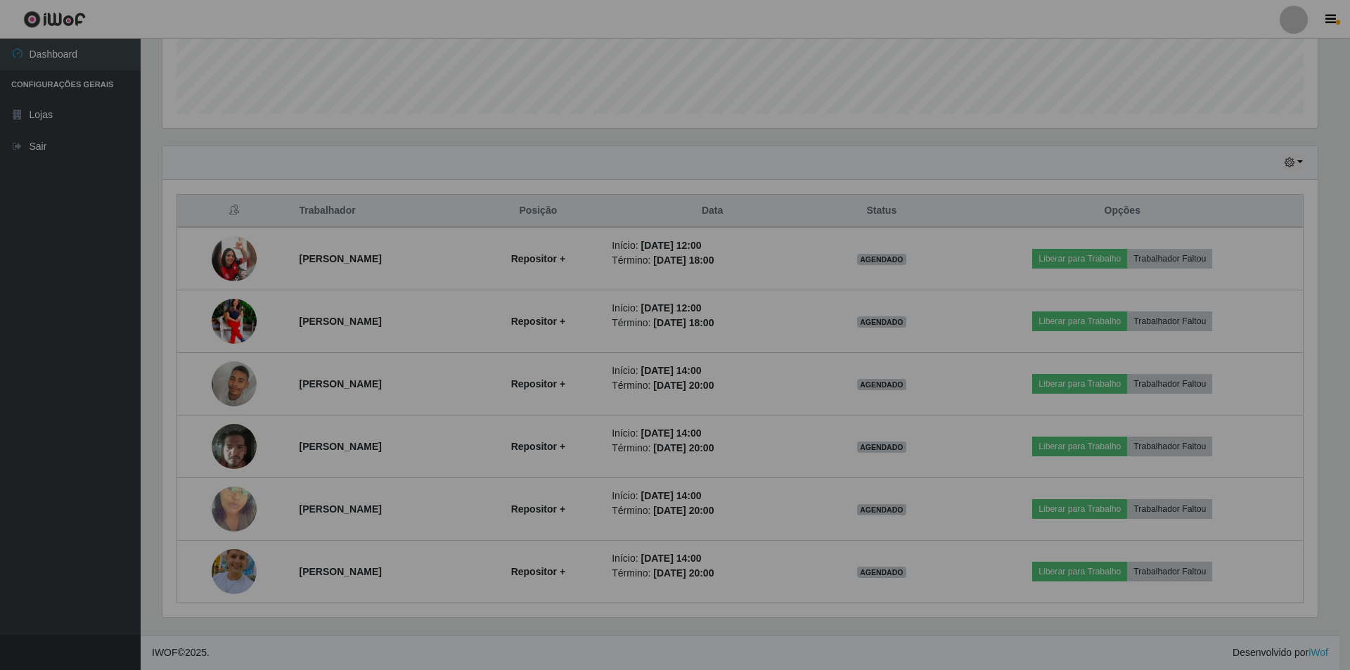
scroll to position [292, 1163]
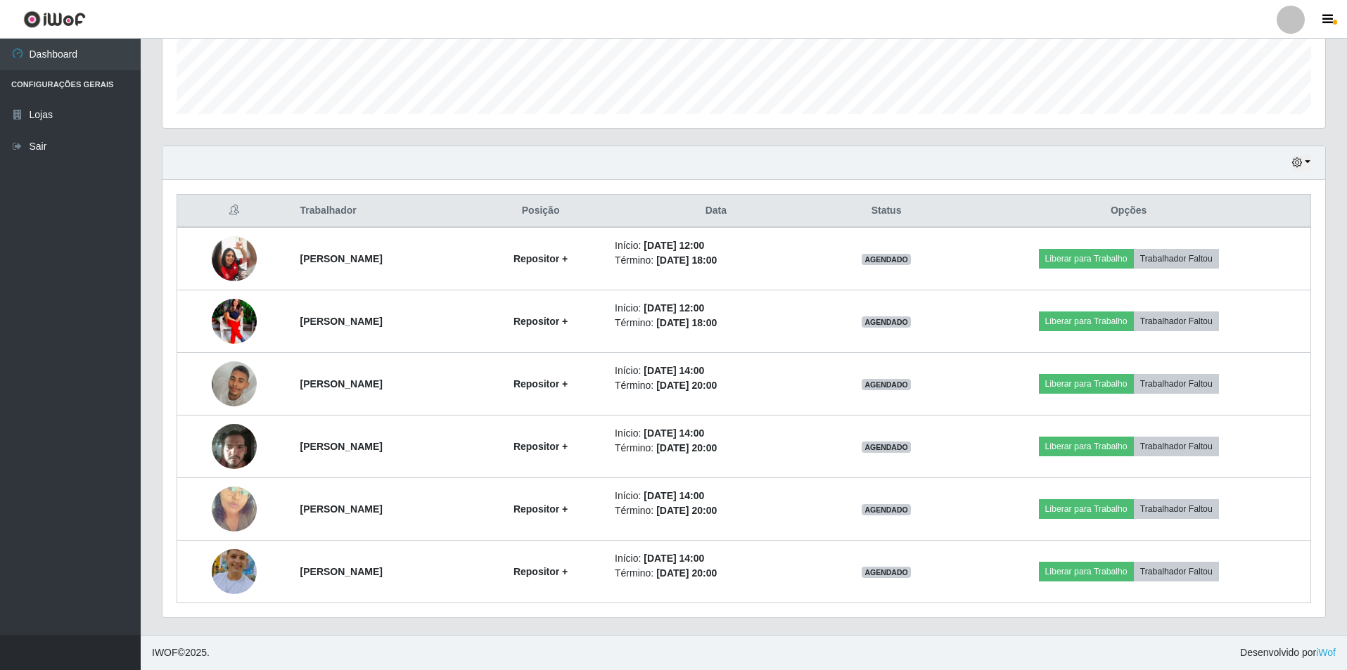
click at [234, 260] on img at bounding box center [234, 258] width 45 height 45
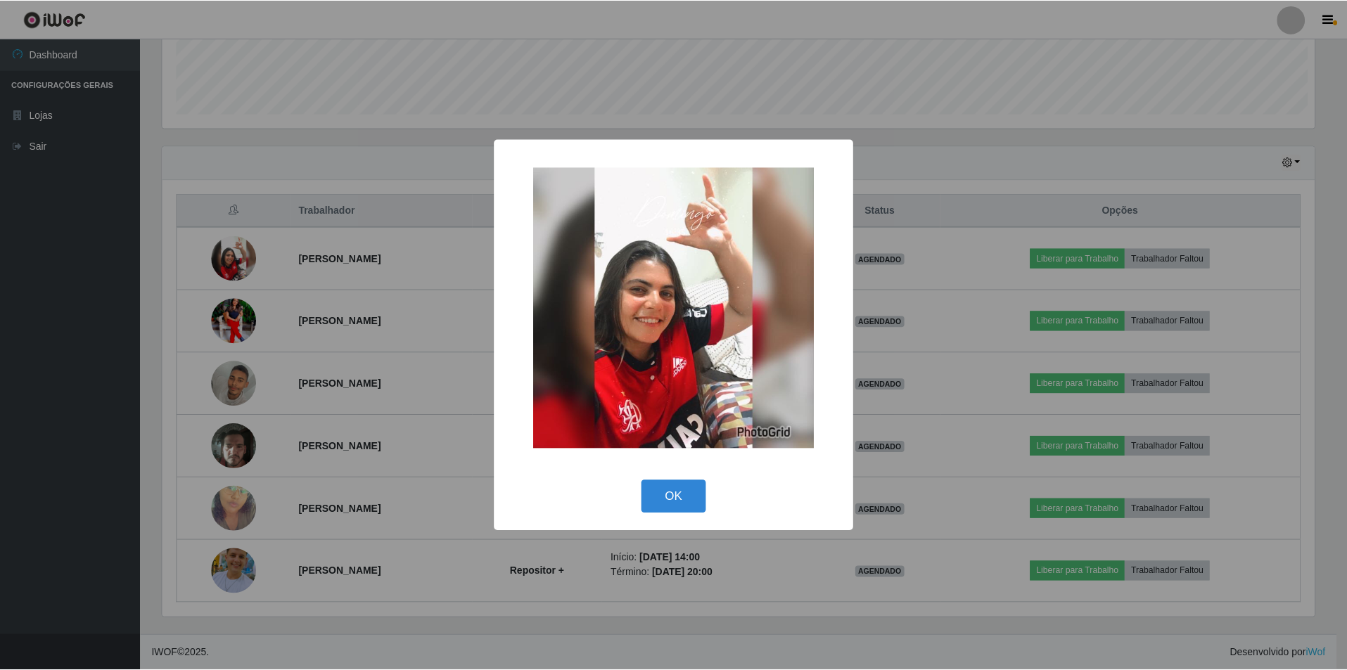
scroll to position [292, 1156]
click at [217, 341] on div "× OK Cancel" at bounding box center [675, 335] width 1350 height 670
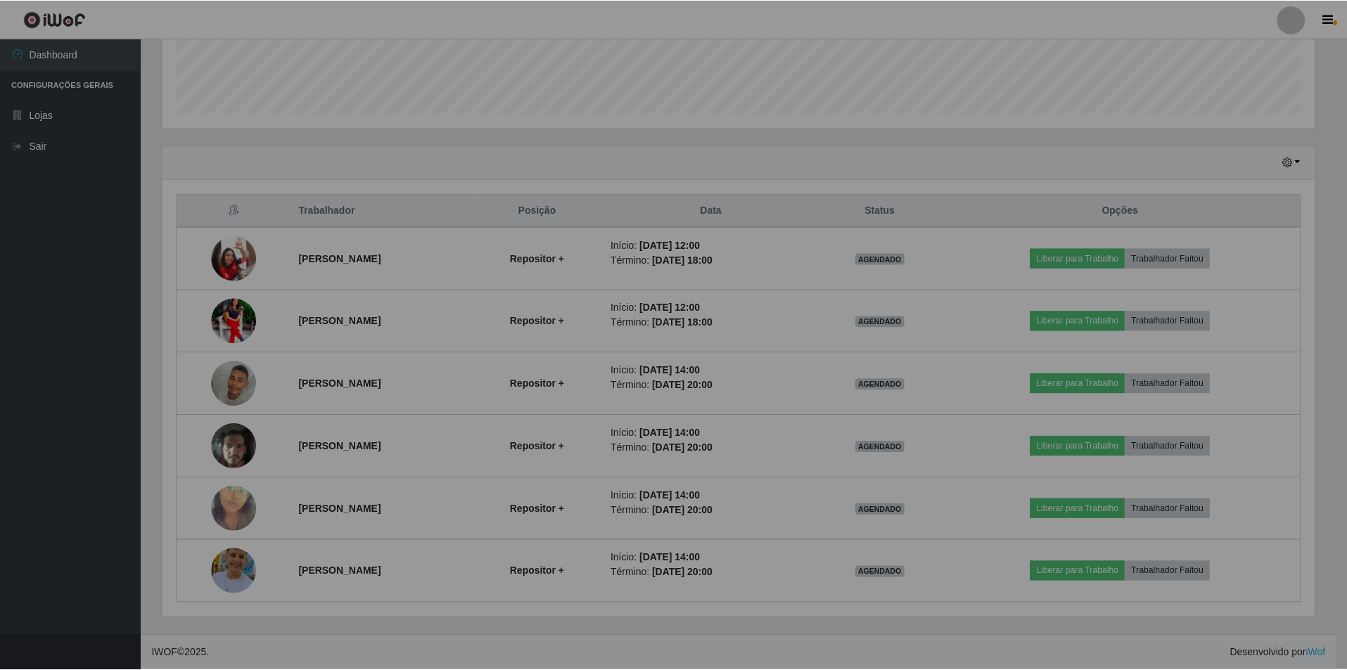
scroll to position [292, 1163]
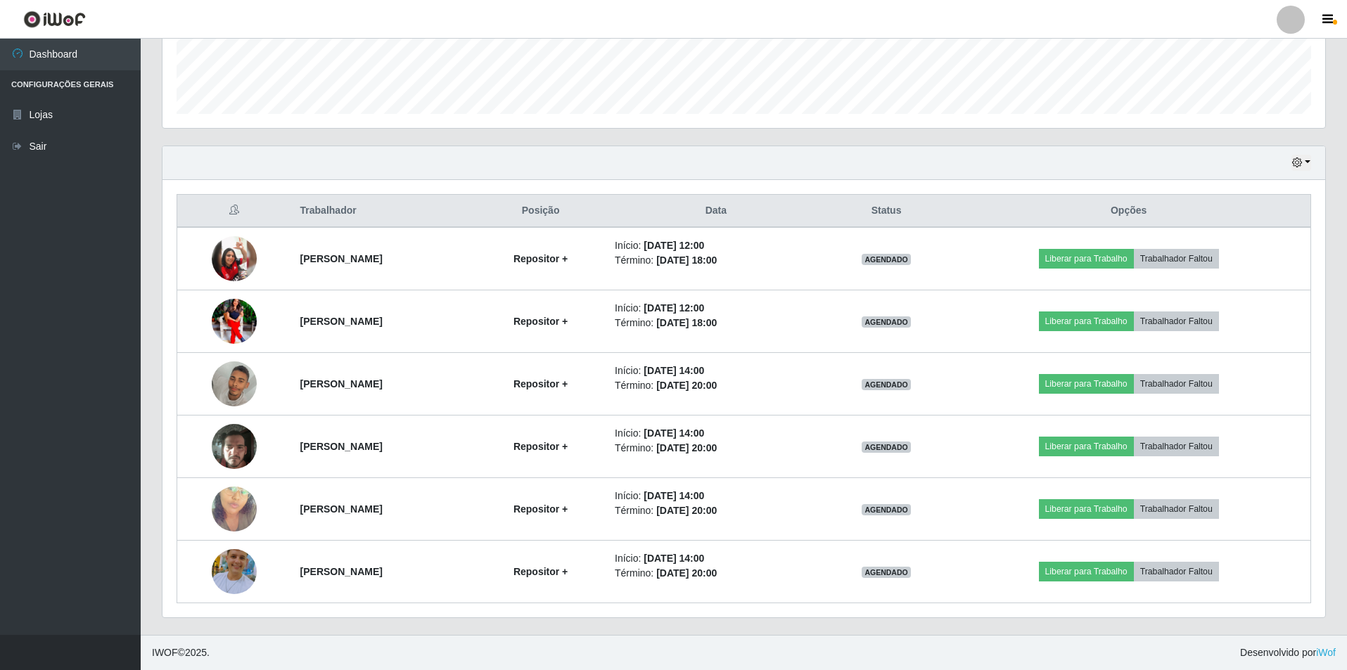
click at [217, 341] on td at bounding box center [234, 321] width 115 height 63
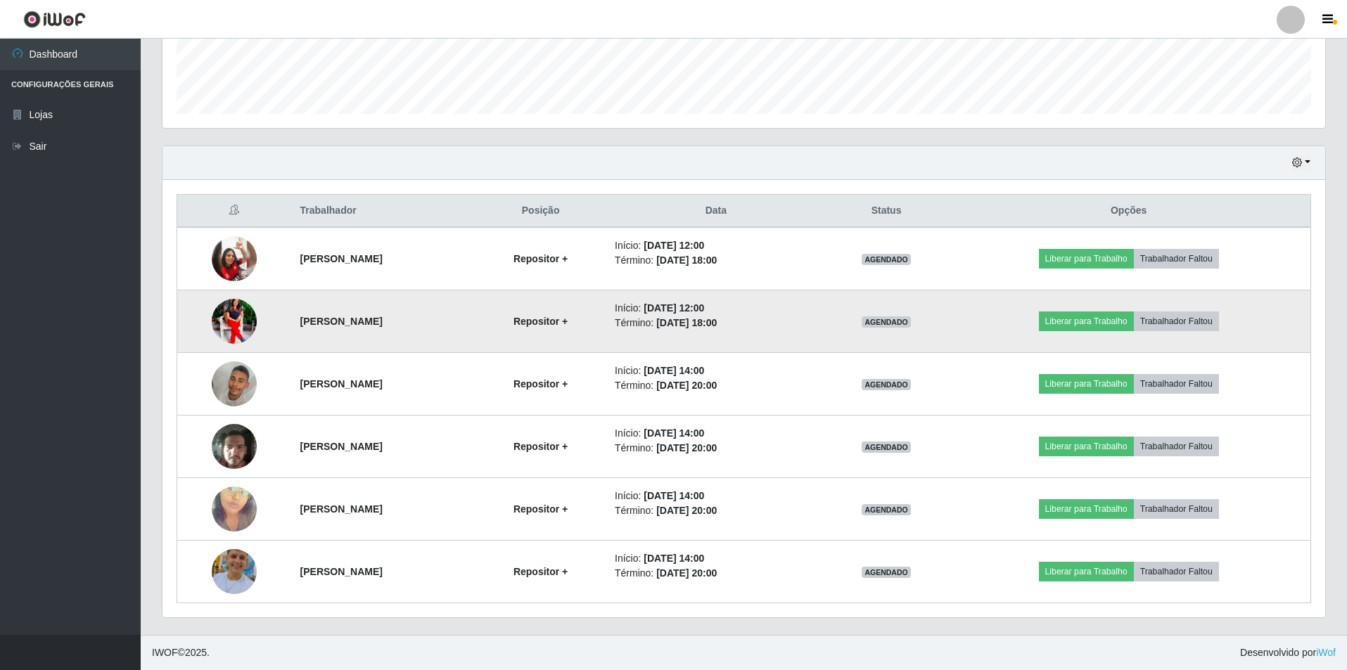
click at [217, 336] on img at bounding box center [234, 321] width 45 height 56
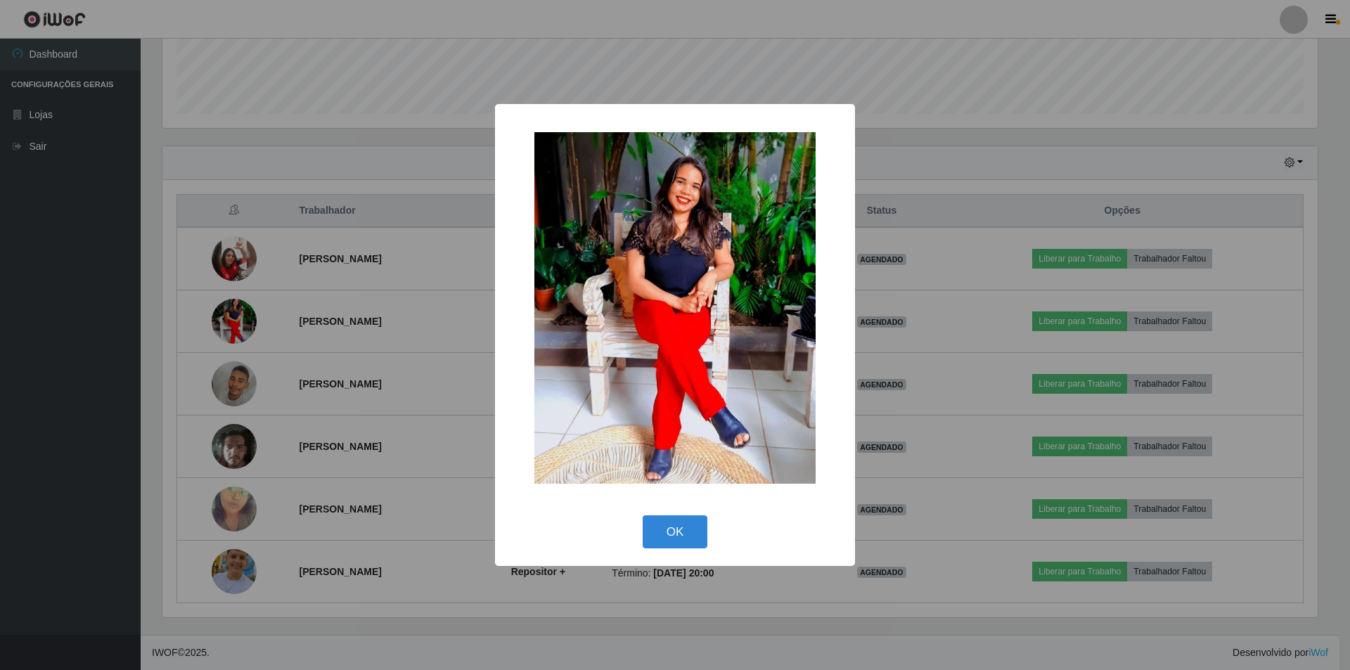
click at [234, 382] on div "× OK Cancel" at bounding box center [675, 335] width 1350 height 670
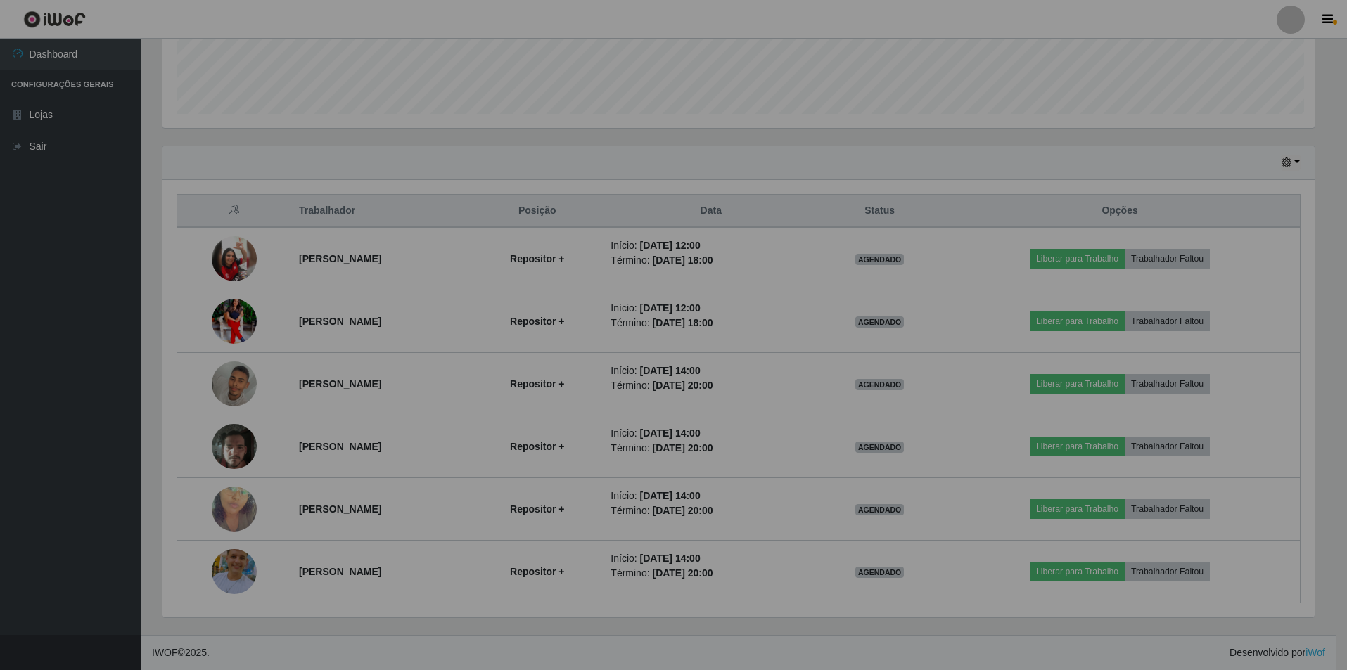
scroll to position [292, 1163]
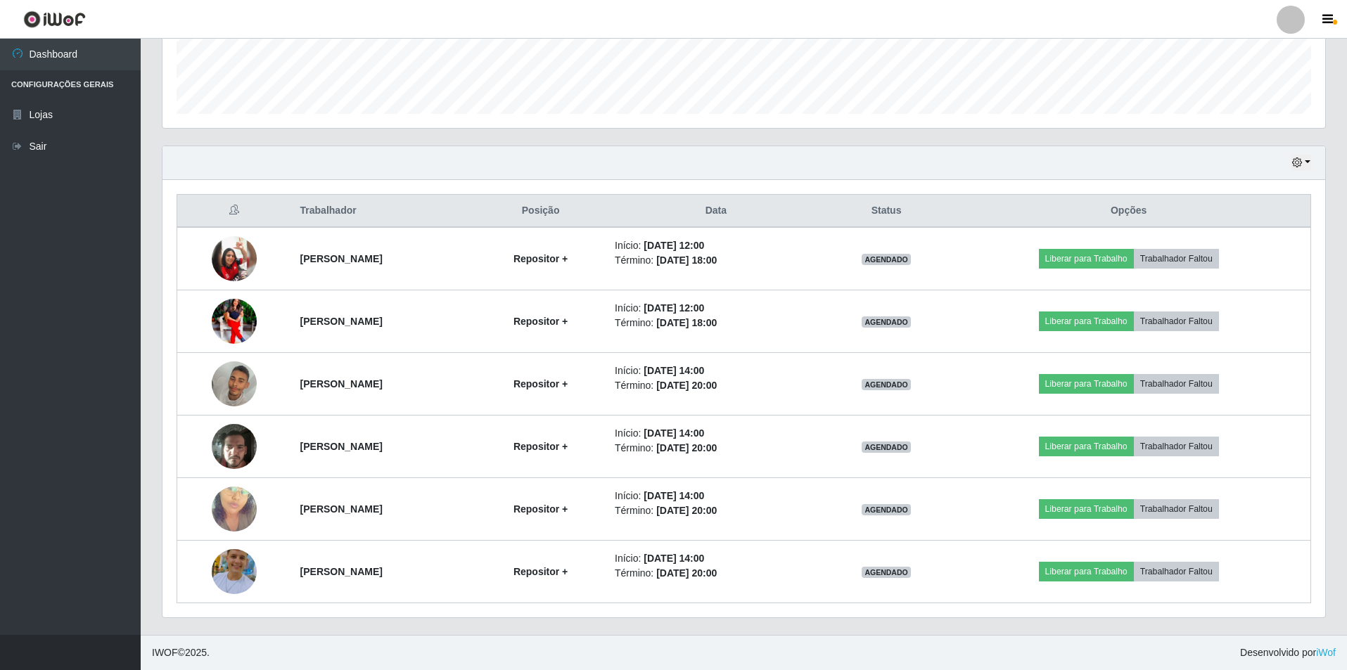
click at [235, 381] on img at bounding box center [234, 384] width 45 height 80
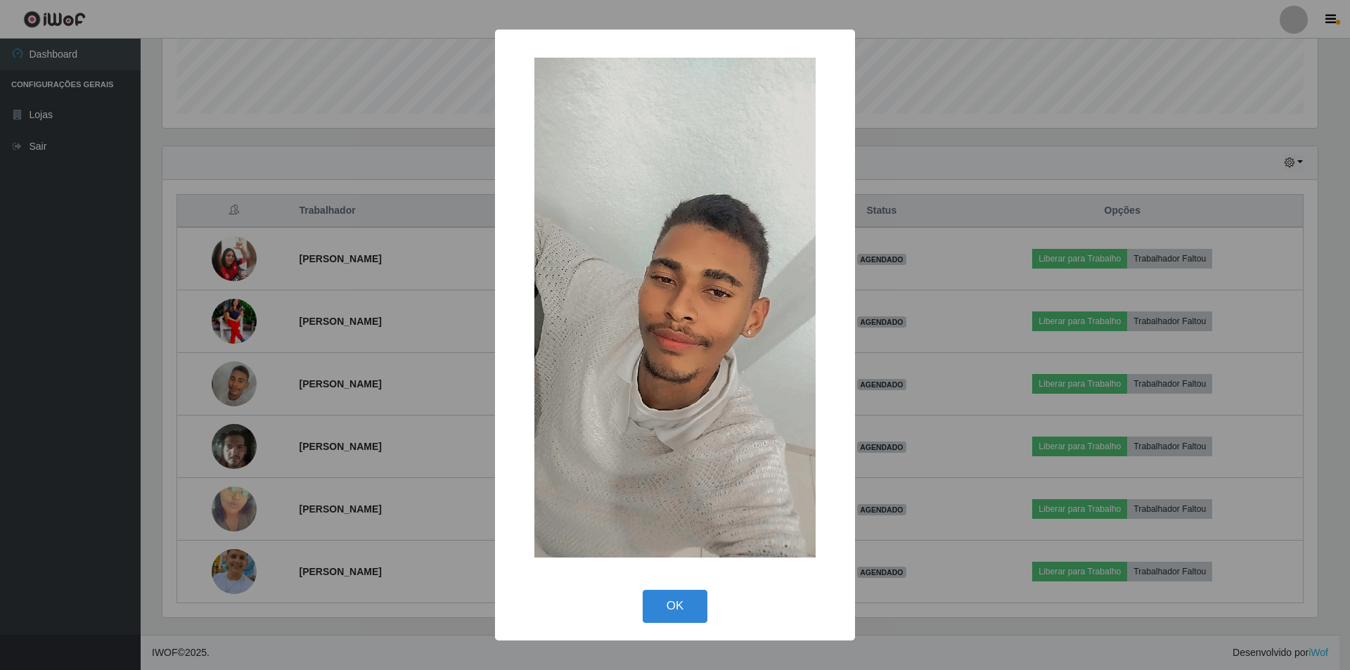
click at [243, 449] on div "× OK Cancel" at bounding box center [675, 335] width 1350 height 670
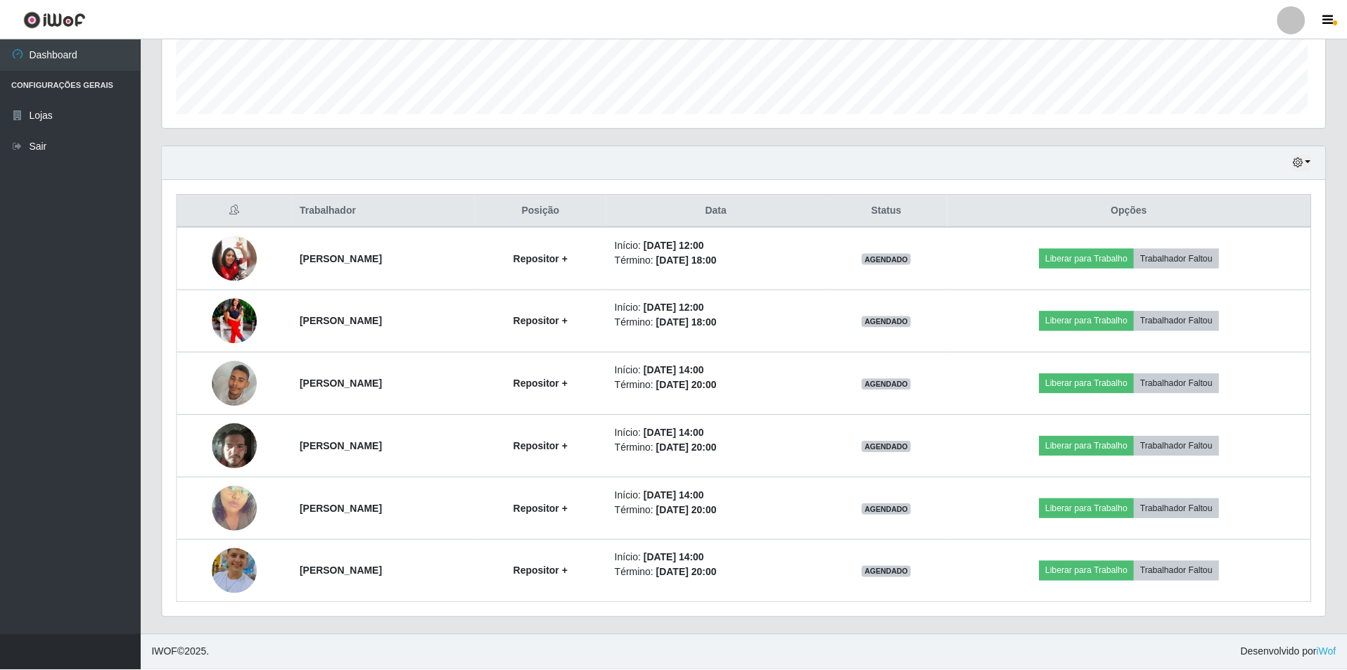
scroll to position [292, 1163]
click at [243, 449] on img at bounding box center [234, 446] width 45 height 60
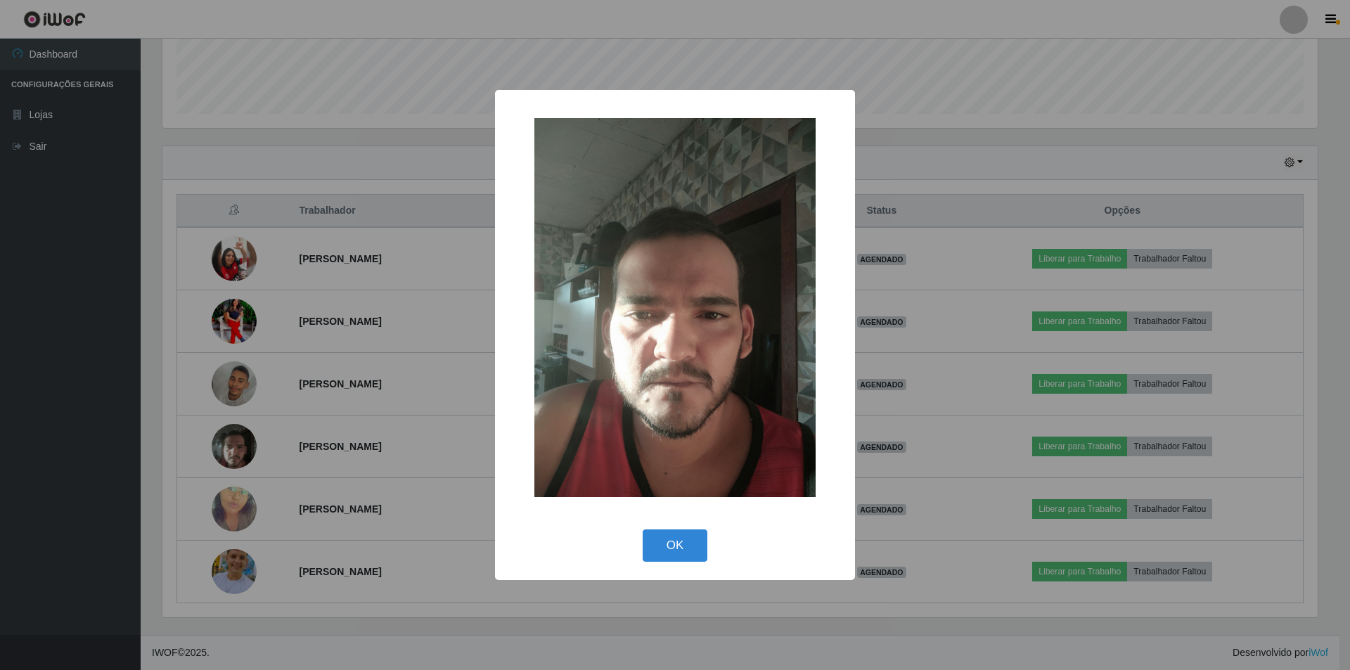
click at [226, 456] on div "× OK Cancel" at bounding box center [675, 335] width 1350 height 670
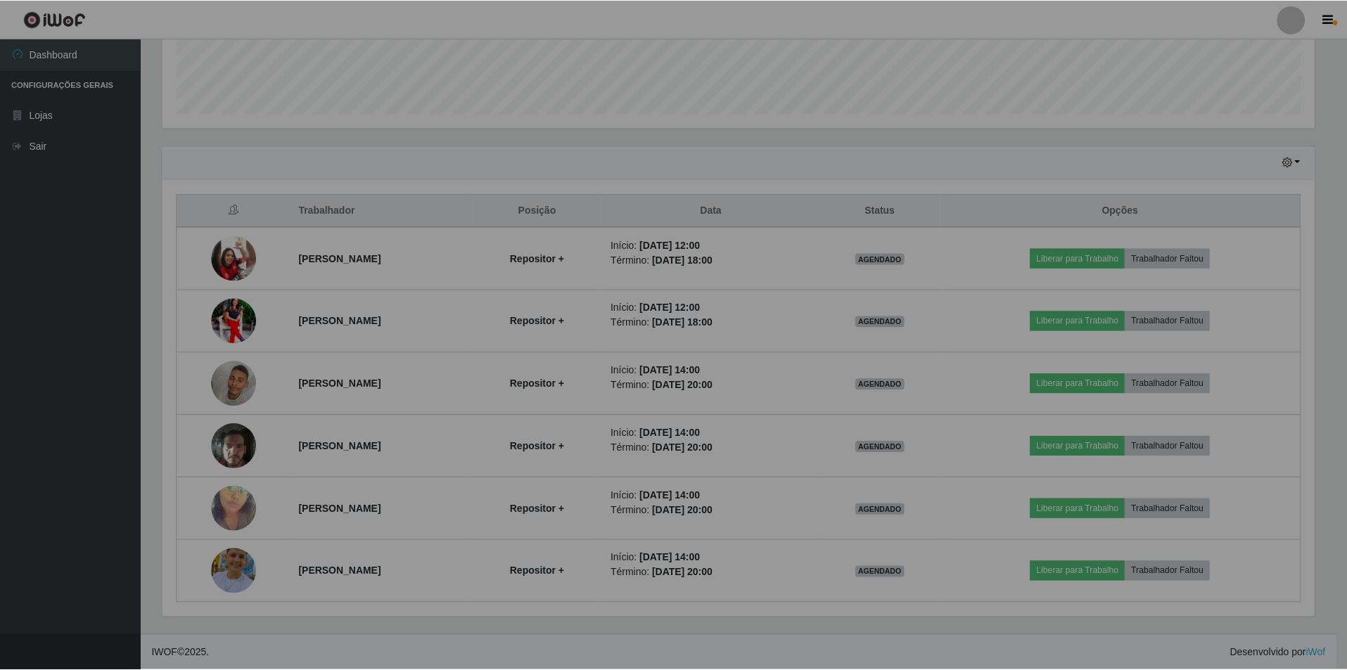
scroll to position [0, 0]
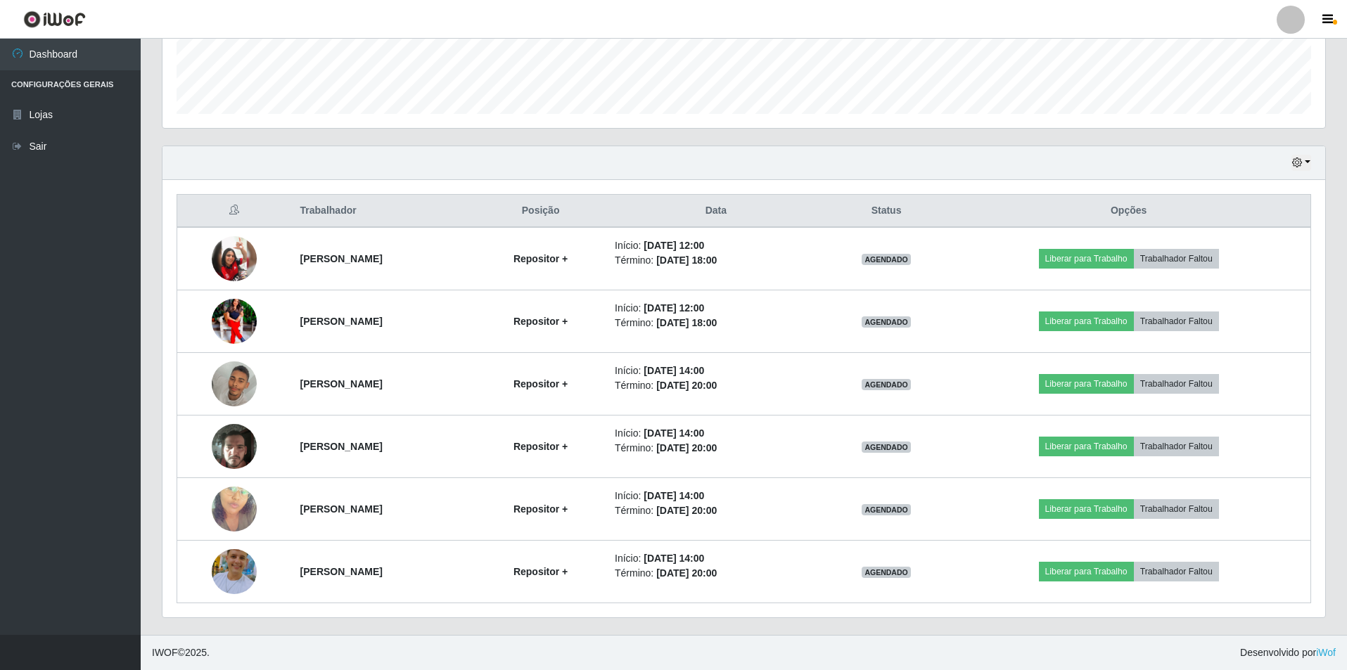
click at [226, 456] on img at bounding box center [234, 509] width 45 height 80
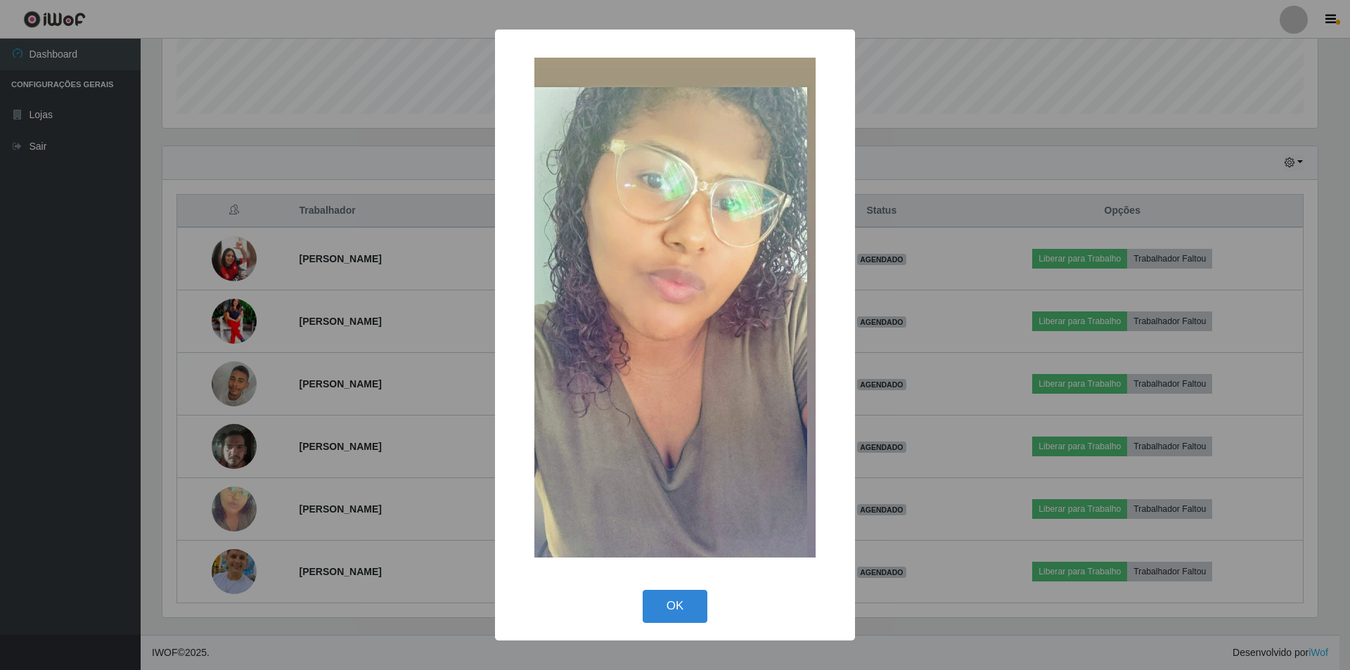
click at [233, 456] on div "× OK Cancel" at bounding box center [675, 335] width 1350 height 670
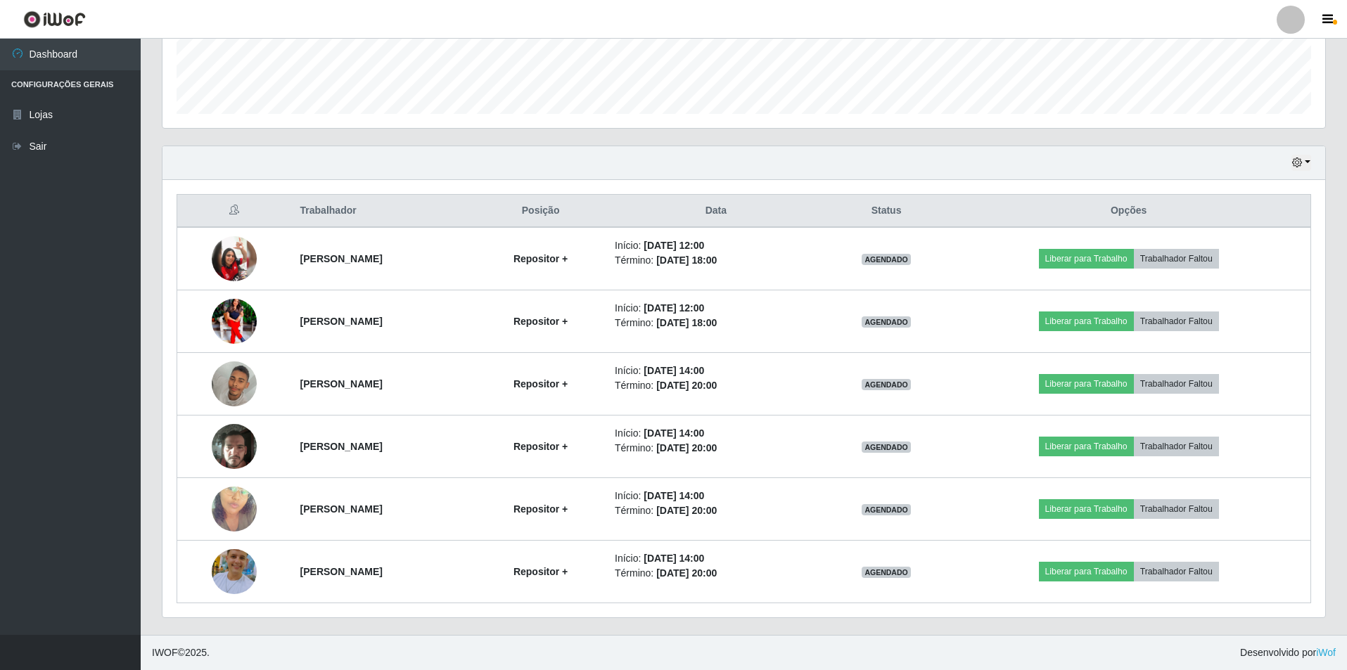
click at [233, 456] on img at bounding box center [234, 572] width 45 height 80
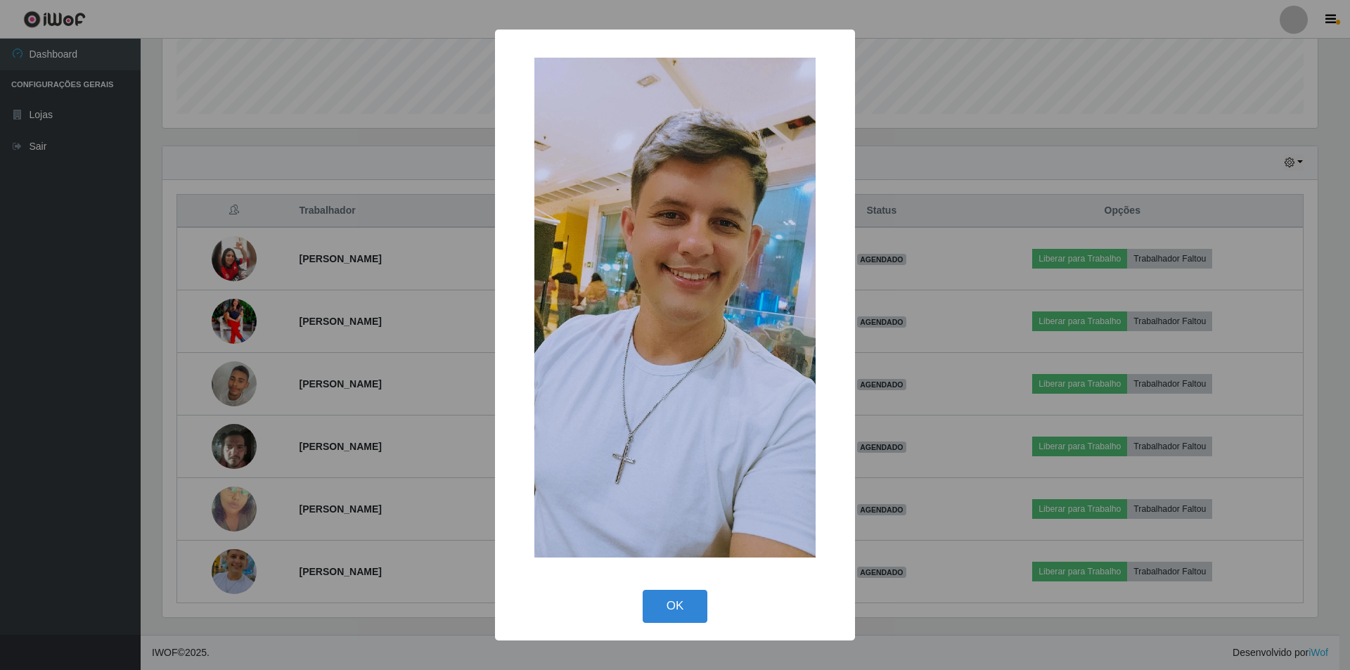
click at [666, 272] on img at bounding box center [675, 308] width 281 height 500
click at [669, 456] on button "OK" at bounding box center [675, 606] width 65 height 33
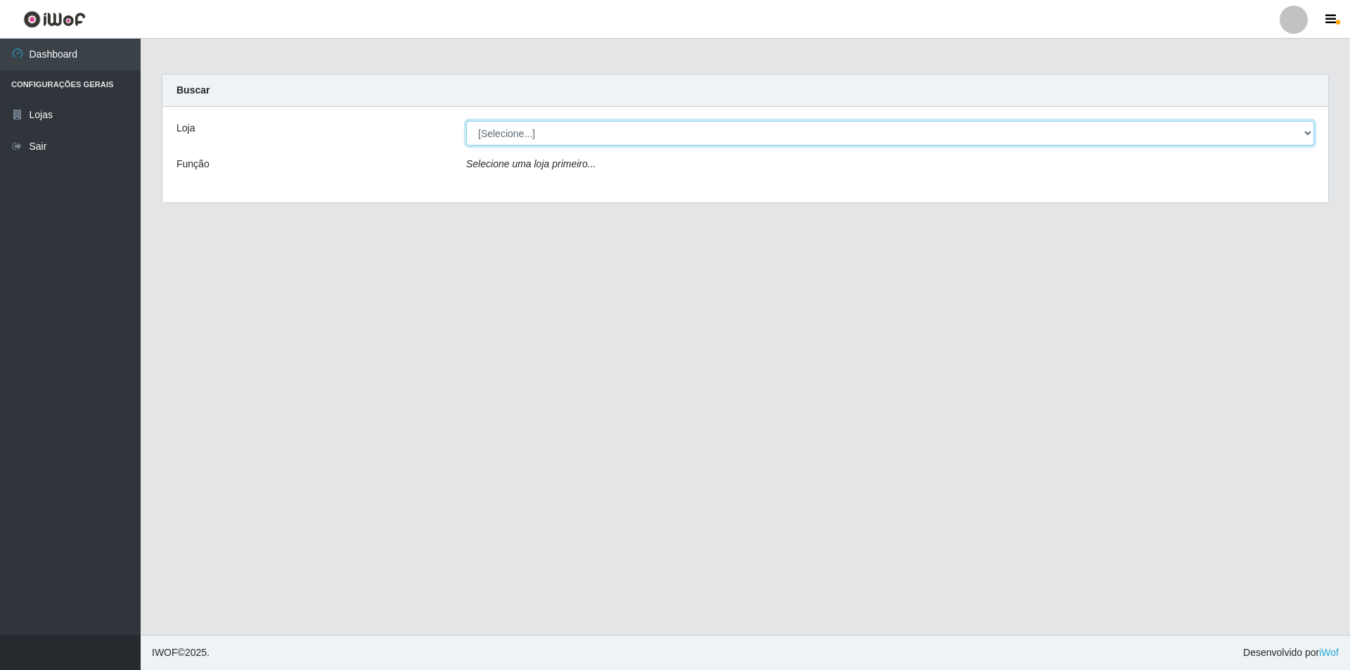
click at [1310, 134] on select "[Selecione...] Atacado Vem - Loja 48 Jardim Limoeiro" at bounding box center [890, 133] width 848 height 25
select select "449"
click at [466, 121] on select "[Selecione...] Atacado Vem - Loja 48 Jardim Limoeiro" at bounding box center [890, 133] width 848 height 25
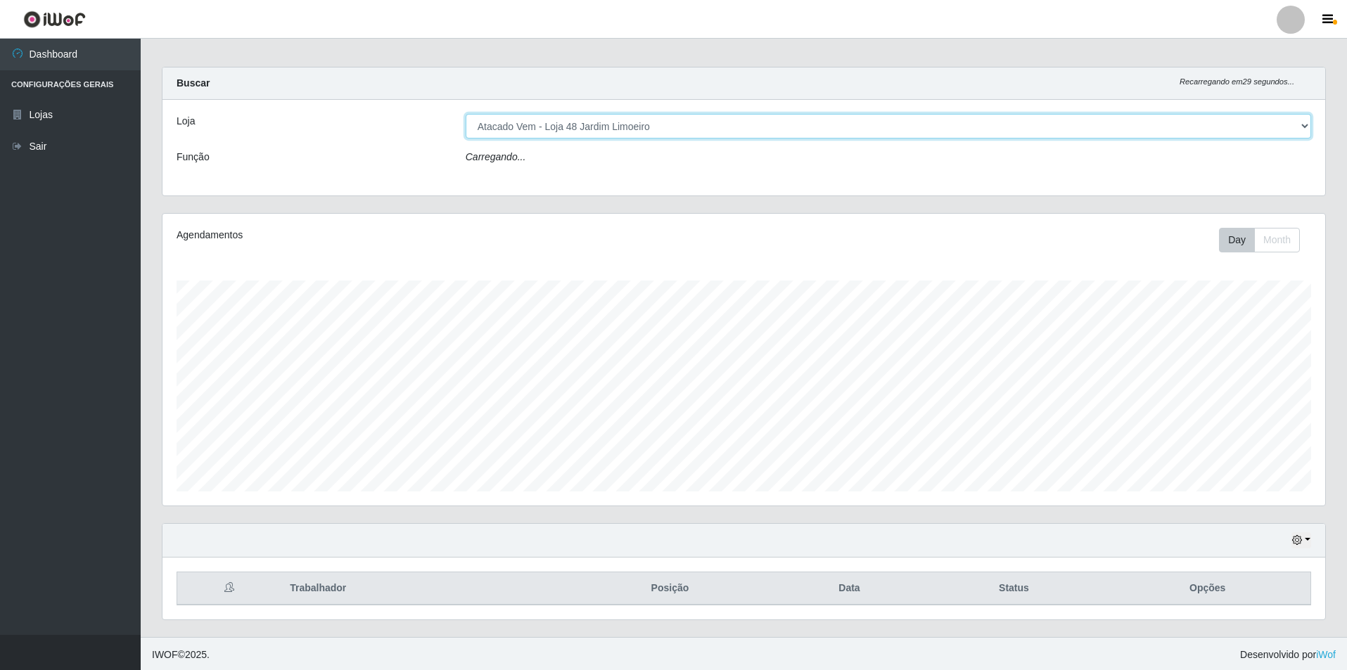
scroll to position [9, 0]
click at [1312, 542] on div "Hoje 1 dia 3 dias 1 Semana Não encerrados" at bounding box center [743, 543] width 1163 height 34
click at [1304, 539] on button "button" at bounding box center [1301, 543] width 20 height 16
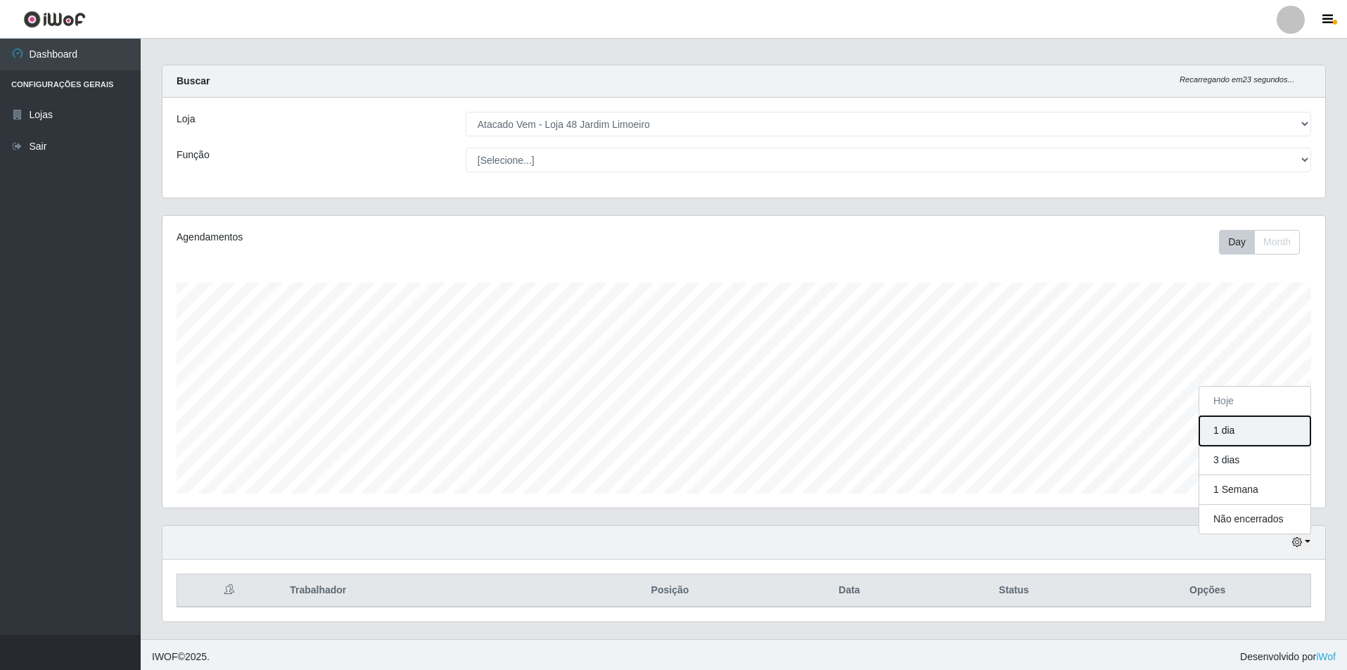
click at [1244, 423] on button "1 dia" at bounding box center [1254, 431] width 111 height 30
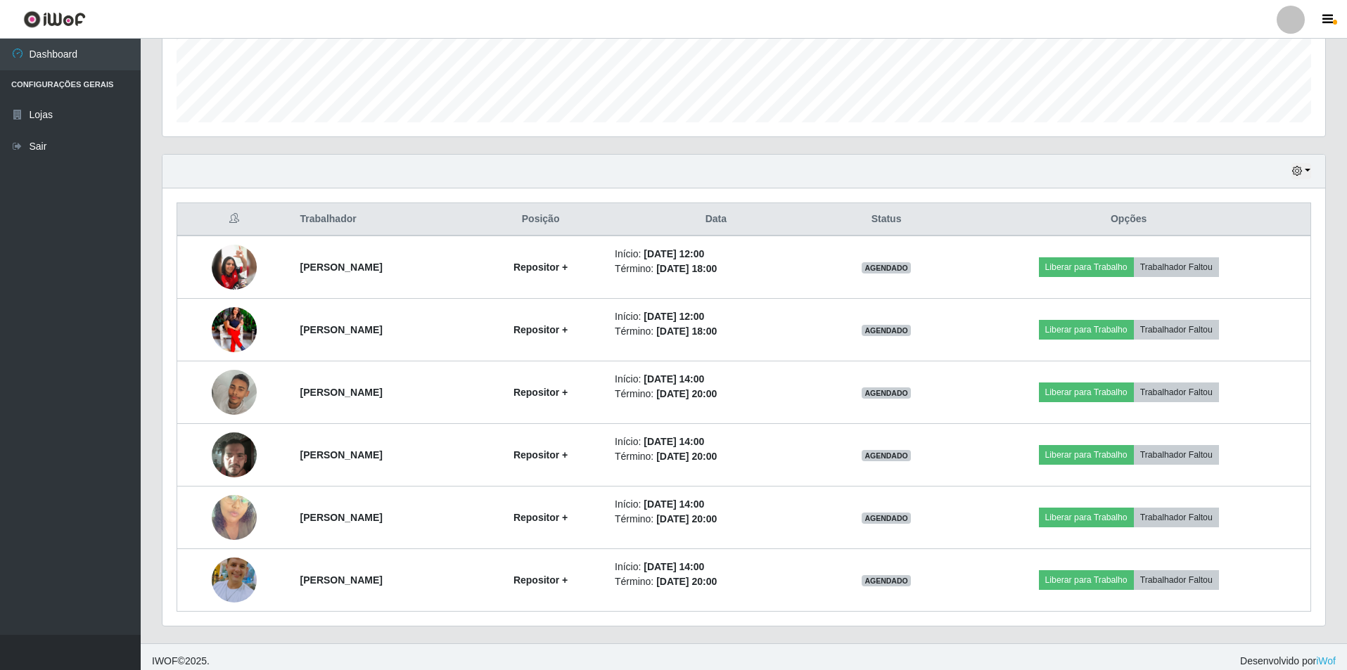
scroll to position [389, 0]
